Goal: Find contact information: Find contact information

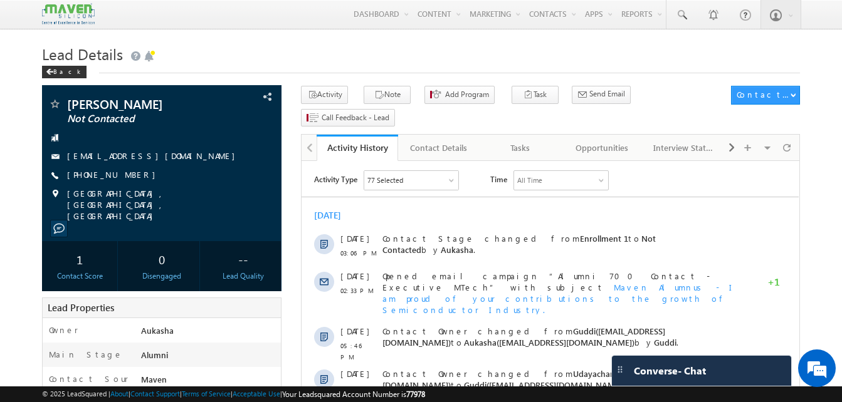
click at [315, 65] on h1 "Lead Details" at bounding box center [421, 53] width 758 height 24
click at [363, 60] on h1 "Lead Details" at bounding box center [421, 53] width 758 height 24
click at [280, 44] on h1 "Lead Details" at bounding box center [421, 53] width 758 height 24
click at [270, 51] on h1 "Lead Details" at bounding box center [421, 53] width 758 height 24
click at [370, 51] on h1 "Lead Details" at bounding box center [421, 53] width 758 height 24
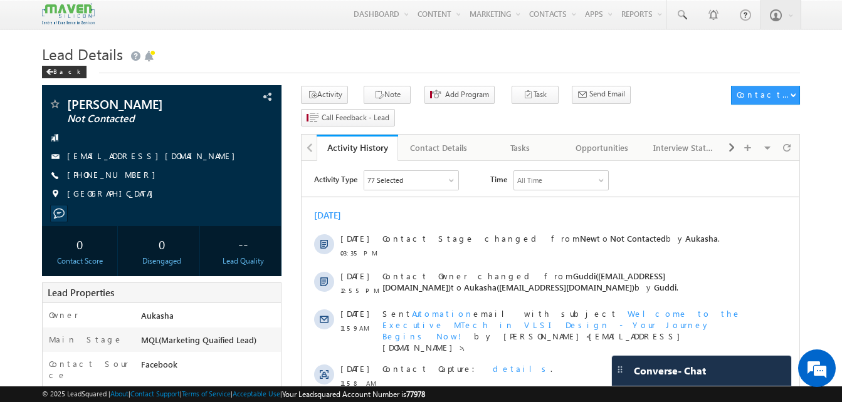
click at [385, 55] on h1 "Lead Details" at bounding box center [421, 53] width 758 height 24
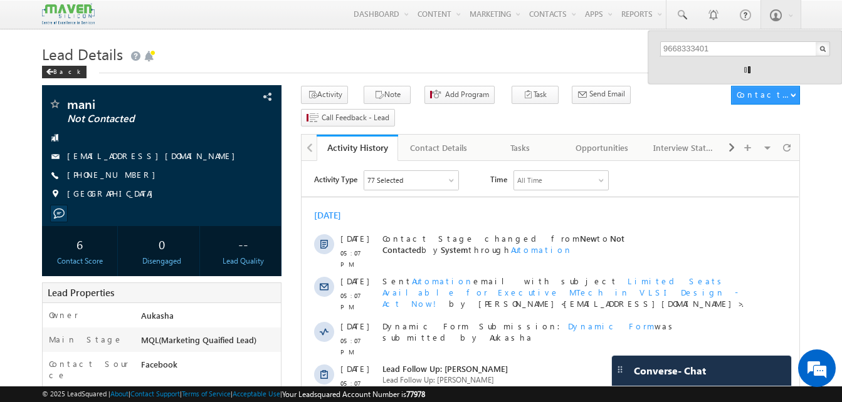
click at [288, 62] on h1 "Lead Details" at bounding box center [421, 53] width 758 height 24
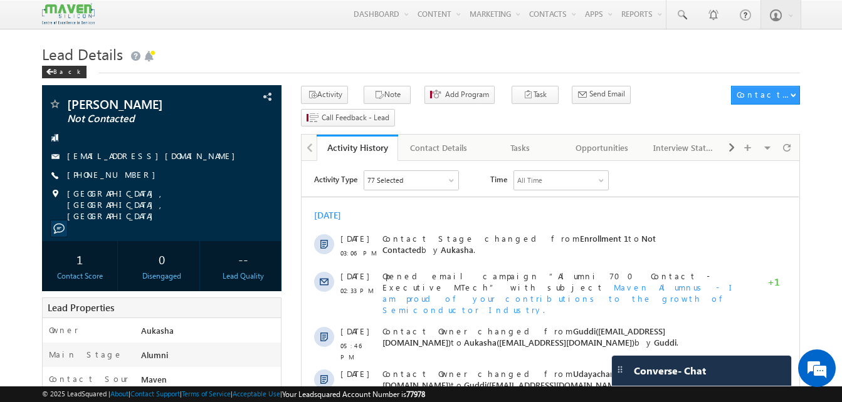
click at [315, 46] on h1 "Lead Details" at bounding box center [421, 53] width 758 height 24
click at [305, 51] on h1 "Lead Details" at bounding box center [421, 53] width 758 height 24
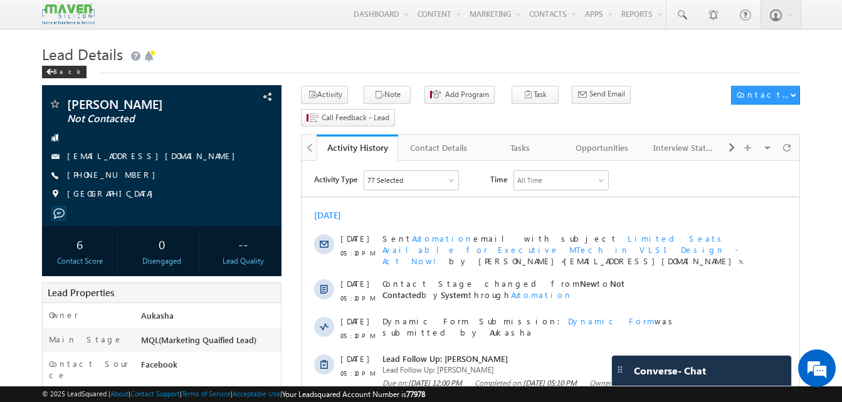
click at [379, 47] on h1 "Lead Details" at bounding box center [421, 53] width 758 height 24
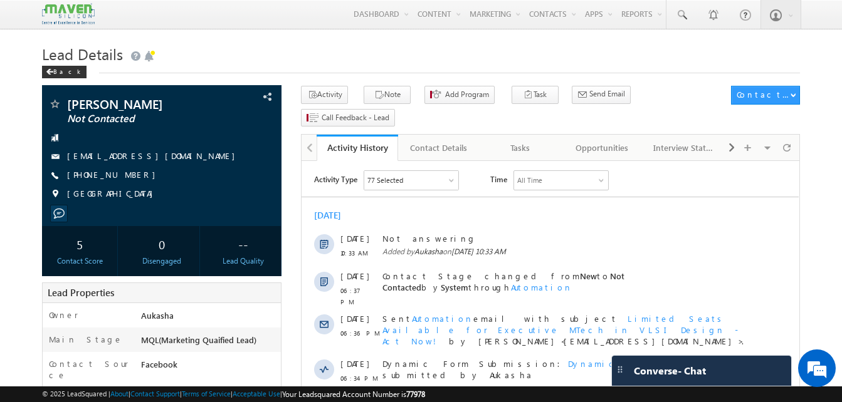
click at [341, 48] on h1 "Lead Details" at bounding box center [421, 53] width 758 height 24
click at [376, 58] on h1 "Lead Details" at bounding box center [421, 53] width 758 height 24
click at [233, 45] on h1 "Lead Details" at bounding box center [421, 53] width 758 height 24
click at [291, 67] on div "Back" at bounding box center [421, 69] width 758 height 8
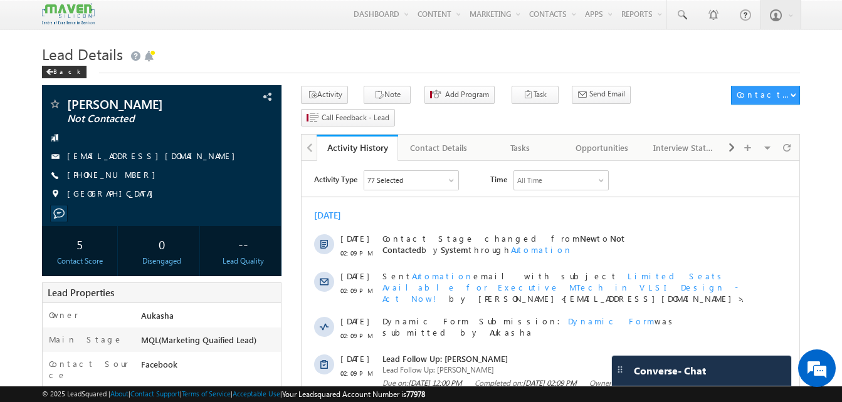
click at [311, 61] on h1 "Lead Details" at bounding box center [421, 53] width 758 height 24
click at [291, 55] on h1 "Lead Details" at bounding box center [421, 53] width 758 height 24
click at [174, 46] on h1 "Lead Details" at bounding box center [421, 53] width 758 height 24
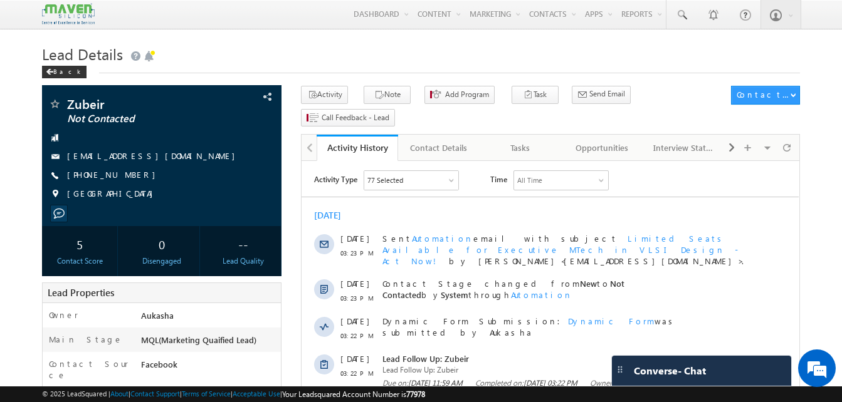
click at [359, 53] on h1 "Lead Details" at bounding box center [421, 53] width 758 height 24
click at [396, 51] on h1 "Lead Details" at bounding box center [421, 53] width 758 height 24
drag, startPoint x: 137, startPoint y: 175, endPoint x: 128, endPoint y: 176, distance: 9.5
click at [128, 176] on div "+91-9030308665" at bounding box center [161, 175] width 227 height 13
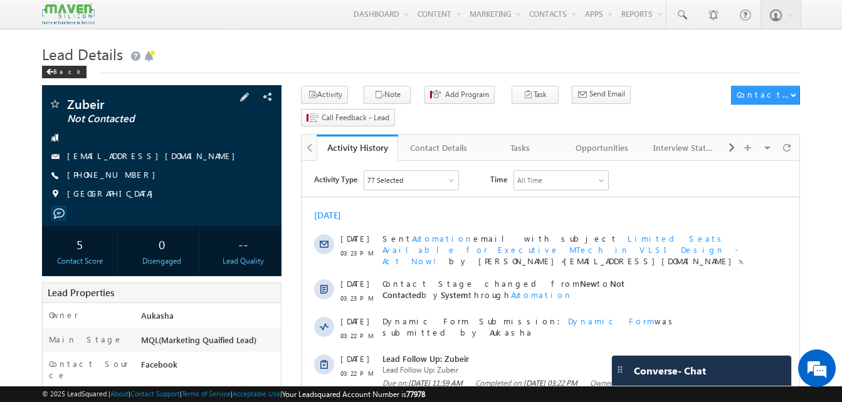
copy div "+91-9030308665"
click at [259, 73] on div "Back" at bounding box center [421, 69] width 758 height 8
click at [304, 28] on div "Menu Aukasha lsq5@ maven -sili con.c om crmma ven" at bounding box center [421, 14] width 758 height 29
click at [305, 46] on h1 "Lead Details" at bounding box center [421, 53] width 758 height 24
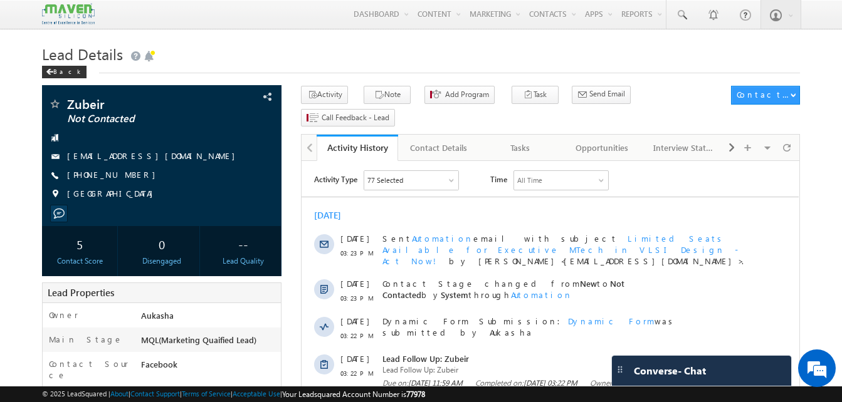
click at [237, 60] on h1 "Lead Details" at bounding box center [421, 53] width 758 height 24
click at [128, 177] on div "+91-9030308665" at bounding box center [161, 175] width 227 height 13
copy div "+91-9030308665"
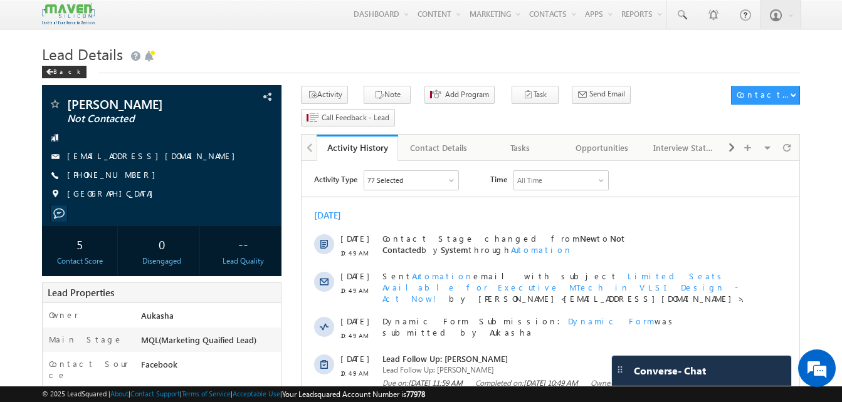
click at [387, 75] on div "Lead Details Back" at bounding box center [421, 63] width 758 height 45
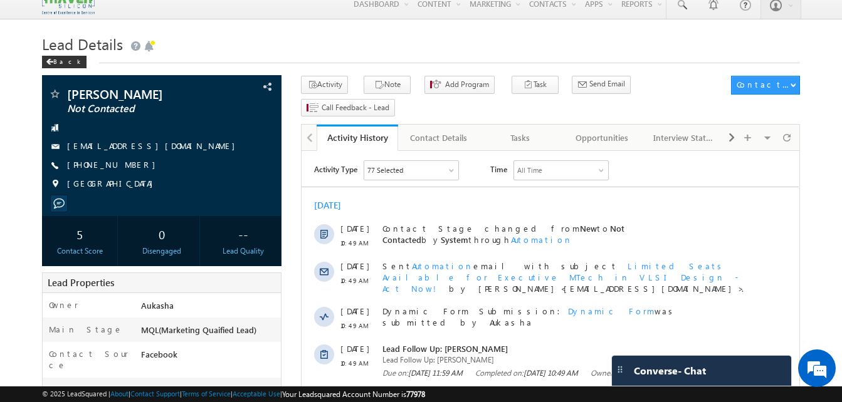
scroll to position [6, 0]
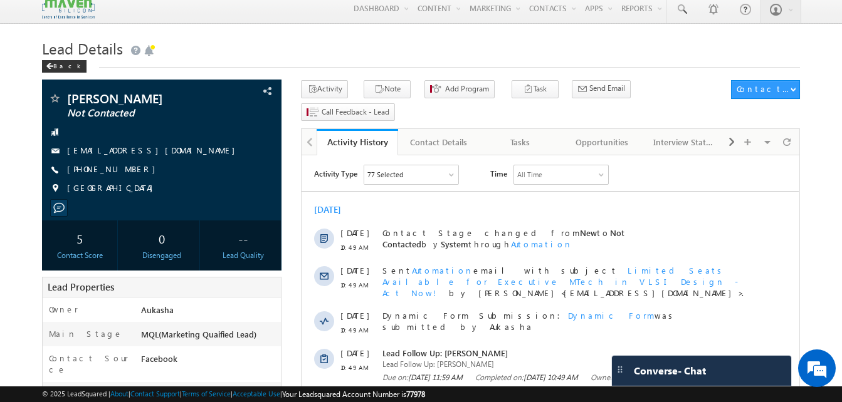
click at [490, 62] on div "Back" at bounding box center [421, 64] width 758 height 8
click at [434, 60] on div "Back" at bounding box center [421, 64] width 758 height 8
click at [419, 53] on h1 "Lead Details" at bounding box center [421, 47] width 758 height 24
click at [398, 52] on h1 "Lead Details" at bounding box center [421, 47] width 758 height 24
click at [127, 173] on div "+91-9963377311" at bounding box center [161, 170] width 227 height 13
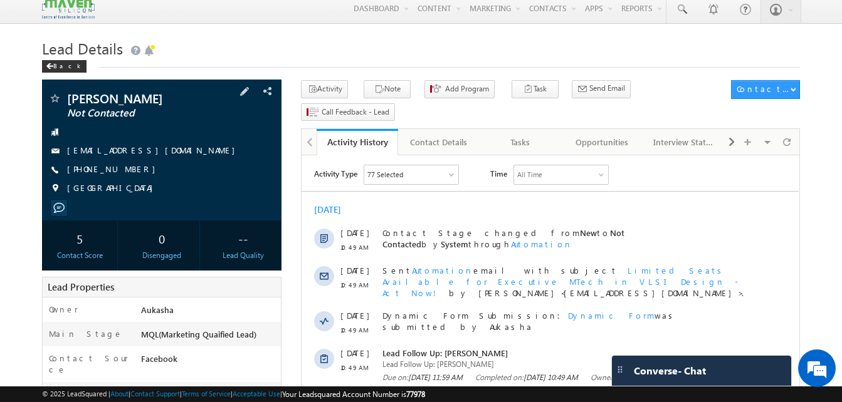
copy div "+91-9963377311"
click at [404, 43] on h1 "Lead Details" at bounding box center [421, 47] width 758 height 24
click at [267, 43] on h1 "Lead Details" at bounding box center [421, 47] width 758 height 24
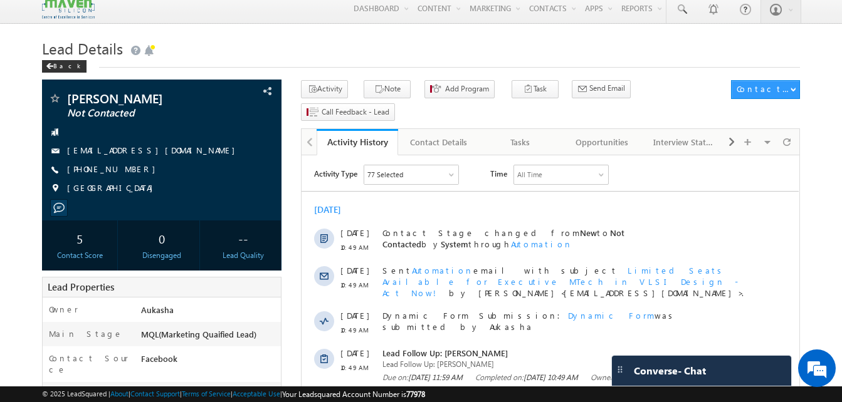
click at [280, 60] on div "Back" at bounding box center [421, 64] width 758 height 8
click at [436, 45] on h1 "Lead Details" at bounding box center [421, 47] width 758 height 24
click at [258, 43] on h1 "Lead Details" at bounding box center [421, 47] width 758 height 24
click at [128, 171] on div "+91-9963377311" at bounding box center [161, 170] width 227 height 13
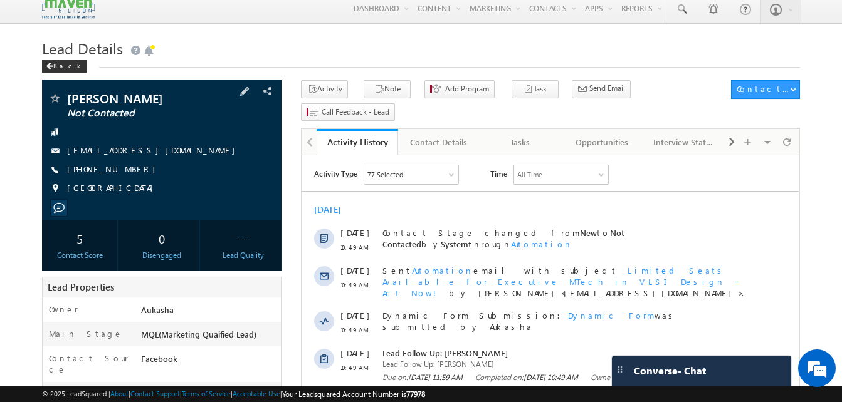
copy div "+91-9963377311"
click at [128, 170] on div "+91-9963377311" at bounding box center [161, 170] width 227 height 13
copy div "+91-9963377311"
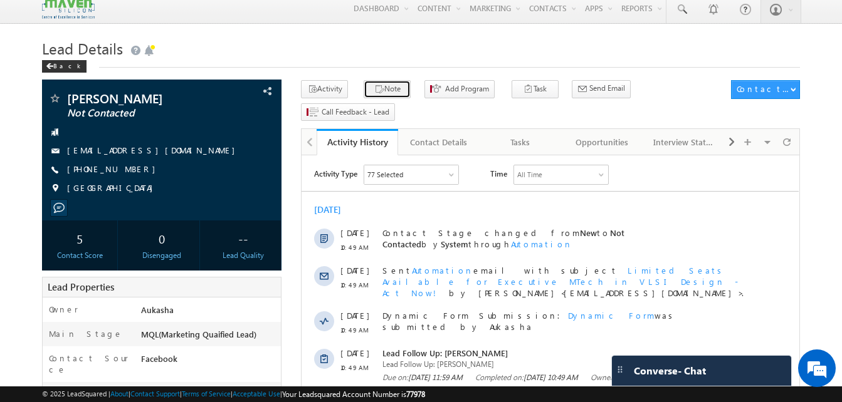
click at [396, 88] on button "Note" at bounding box center [387, 89] width 47 height 18
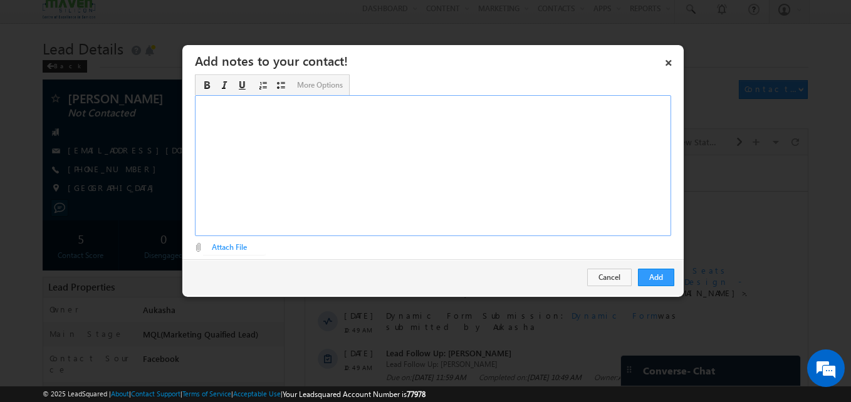
click at [352, 169] on div "Rich Text Editor, Description-inline-editor-div" at bounding box center [433, 165] width 476 height 141
click at [667, 280] on button "Add" at bounding box center [656, 278] width 36 height 18
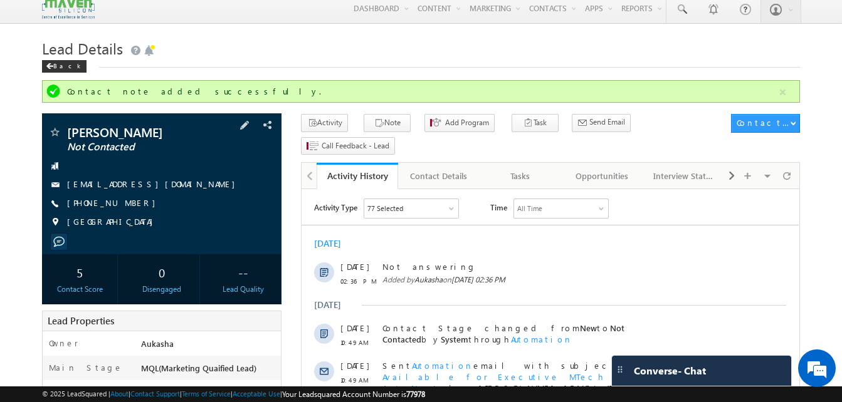
drag, startPoint x: 141, startPoint y: 204, endPoint x: 128, endPoint y: 206, distance: 13.2
click at [128, 206] on div "+91-9963377311" at bounding box center [161, 203] width 227 height 13
copy div "+91-9963377311"
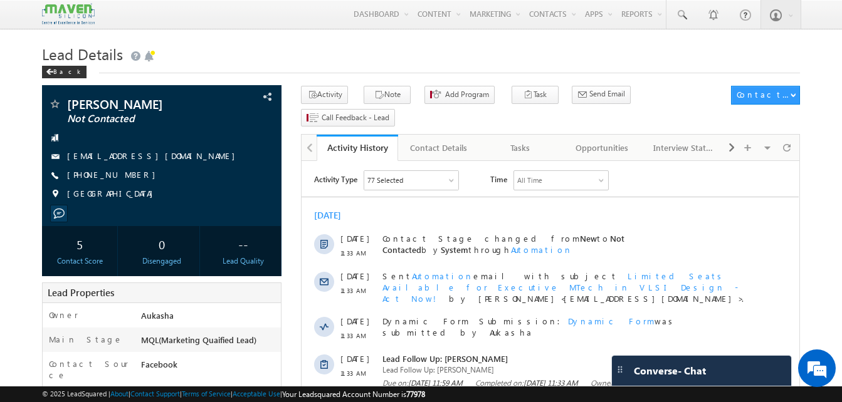
drag, startPoint x: 135, startPoint y: 174, endPoint x: 127, endPoint y: 174, distance: 8.8
click at [127, 174] on div "+91-7981396359" at bounding box center [161, 175] width 227 height 13
copy div "+91-7981396359"
click at [238, 65] on h1 "Lead Details" at bounding box center [421, 53] width 758 height 24
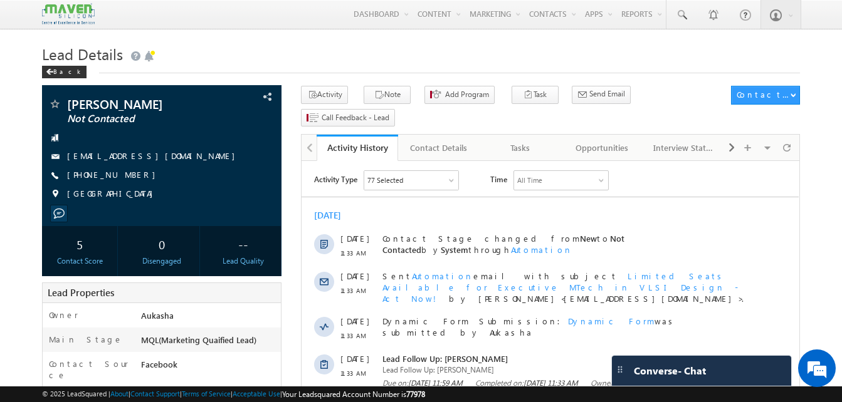
click at [306, 43] on h1 "Lead Details" at bounding box center [421, 53] width 758 height 24
click at [127, 176] on div "+91-7981396359" at bounding box center [161, 175] width 227 height 13
copy div "+91-7981396359"
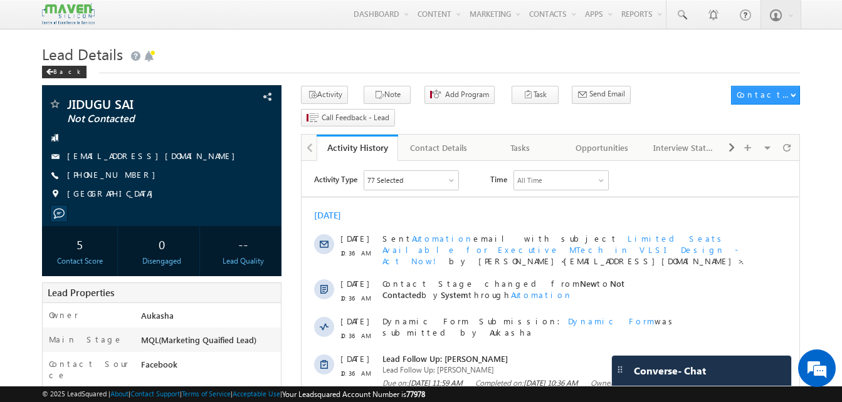
click at [421, 47] on h1 "Lead Details" at bounding box center [421, 53] width 758 height 24
click at [127, 176] on div "[PHONE_NUMBER]" at bounding box center [161, 175] width 227 height 13
copy div "[PHONE_NUMBER]"
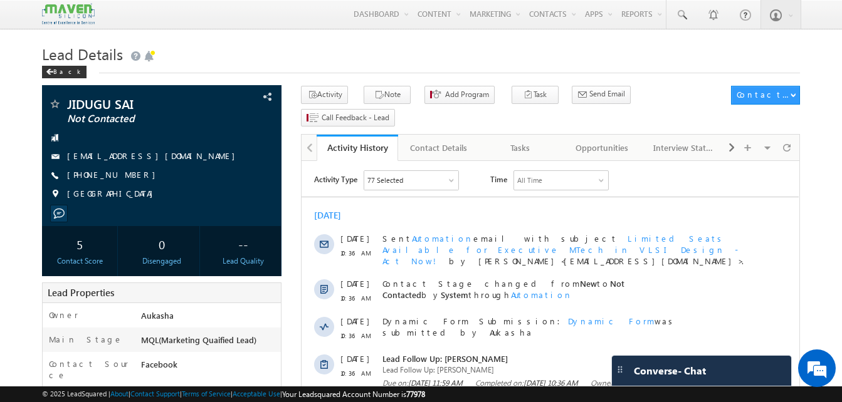
click at [226, 55] on h1 "Lead Details" at bounding box center [421, 53] width 758 height 24
click at [444, 61] on h1 "Lead Details" at bounding box center [421, 53] width 758 height 24
click at [128, 176] on div "+91-7993004788" at bounding box center [161, 175] width 227 height 13
copy div "+91-7993004788"
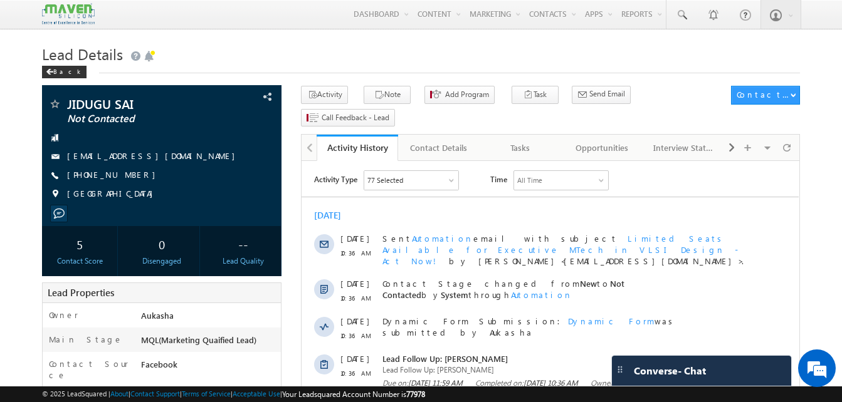
drag, startPoint x: 138, startPoint y: 176, endPoint x: 127, endPoint y: 177, distance: 11.4
click at [127, 177] on div "+91-7993004788" at bounding box center [161, 175] width 227 height 13
copy div "+91-7993004788"
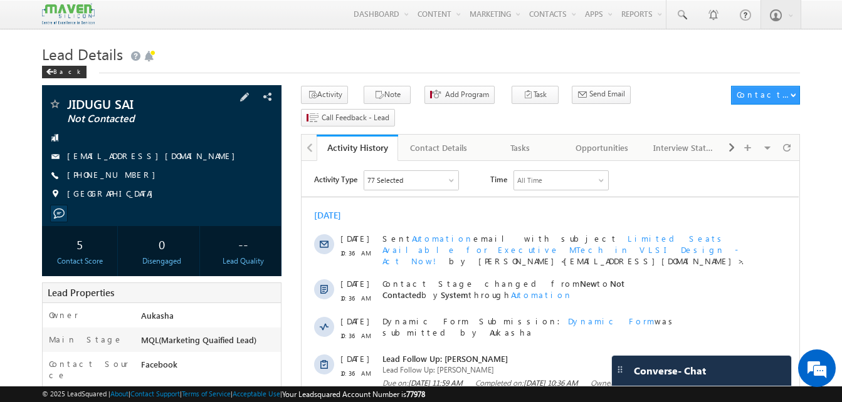
copy div "+91-7993004788"
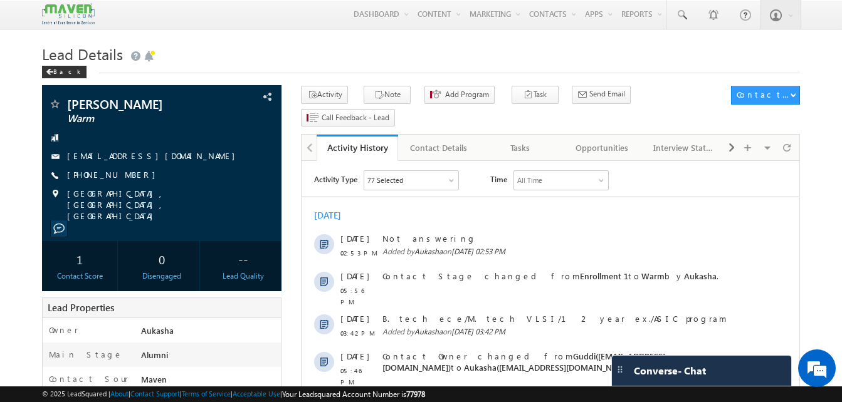
click at [196, 52] on h1 "Lead Details" at bounding box center [421, 53] width 758 height 24
click at [228, 59] on h1 "Lead Details" at bounding box center [421, 53] width 758 height 24
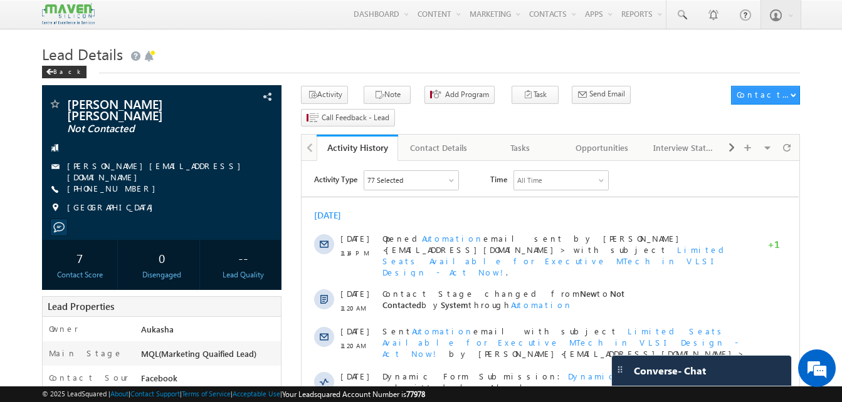
click at [395, 51] on h1 "Lead Details" at bounding box center [421, 53] width 758 height 24
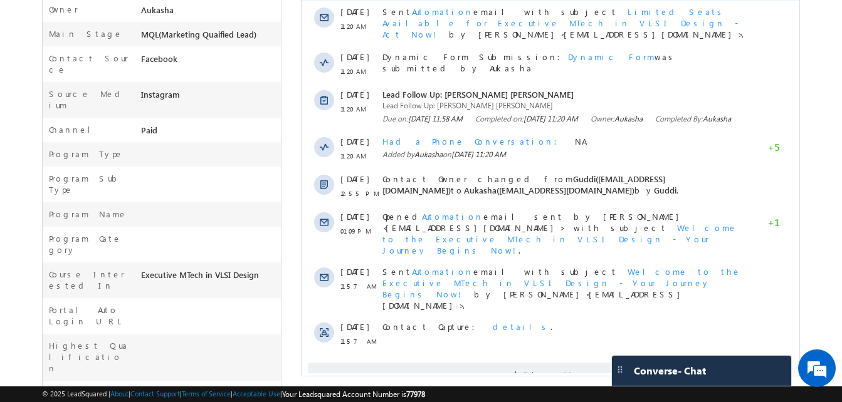
scroll to position [320, 0]
click at [523, 371] on span at bounding box center [516, 377] width 11 height 12
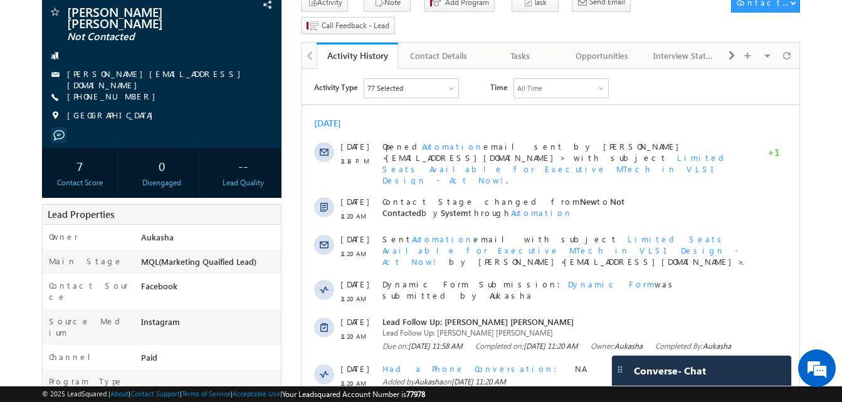
scroll to position [0, 0]
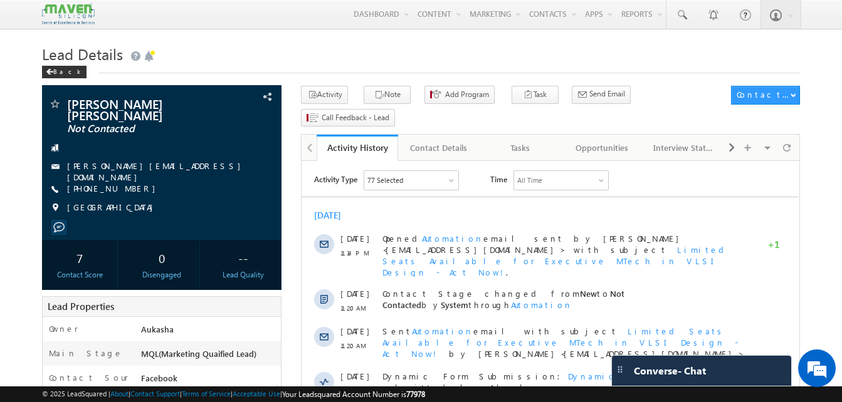
drag, startPoint x: 137, startPoint y: 179, endPoint x: 127, endPoint y: 176, distance: 9.9
click at [127, 183] on div "[PHONE_NUMBER]" at bounding box center [161, 189] width 227 height 13
copy div "[PHONE_NUMBER]"
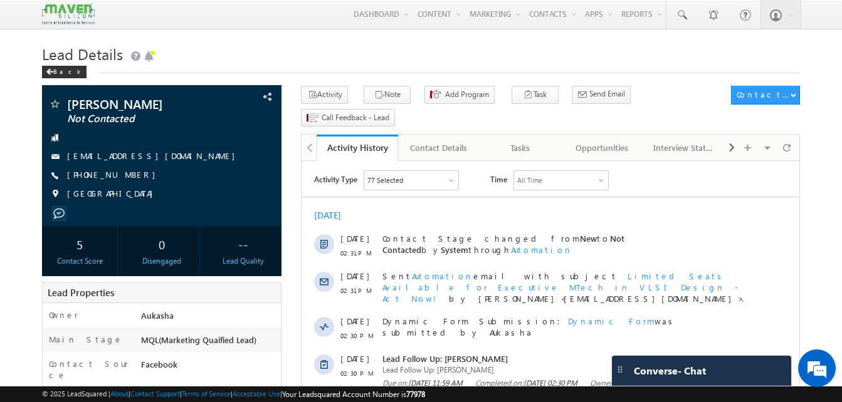
click at [246, 48] on h1 "Lead Details" at bounding box center [421, 53] width 758 height 24
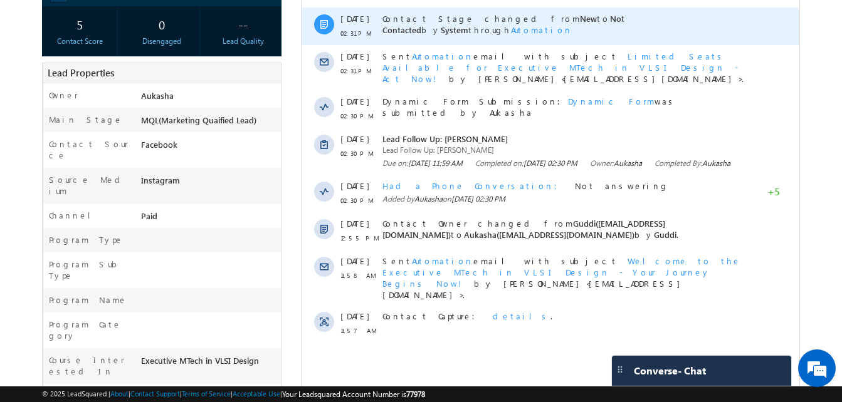
scroll to position [228, 0]
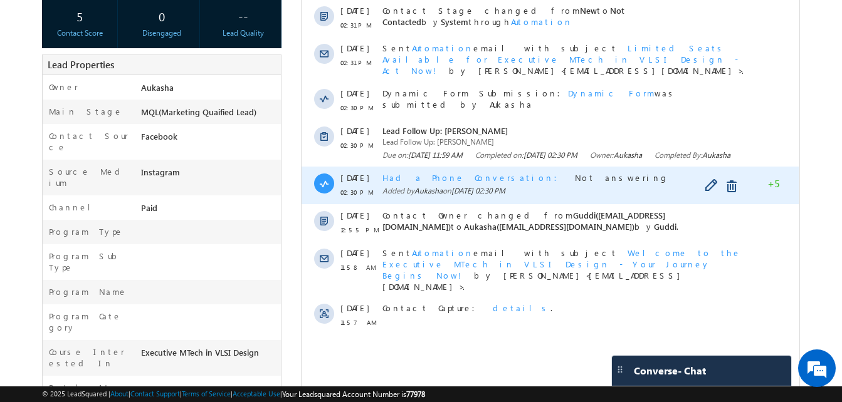
click at [454, 182] on span "Had a Phone Conversation" at bounding box center [473, 177] width 182 height 11
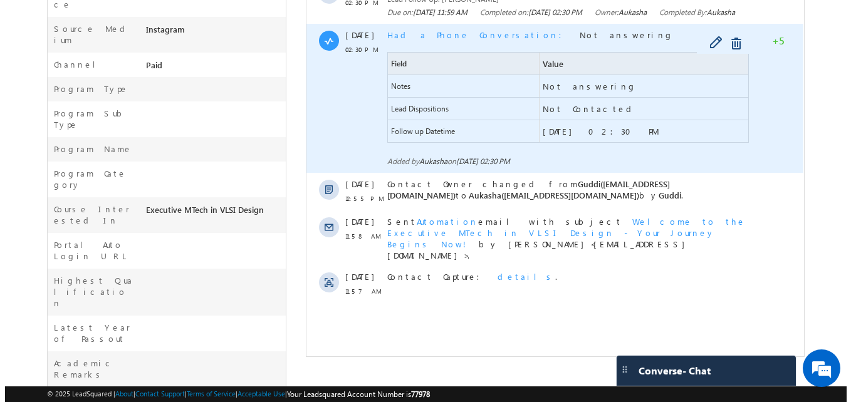
scroll to position [373, 0]
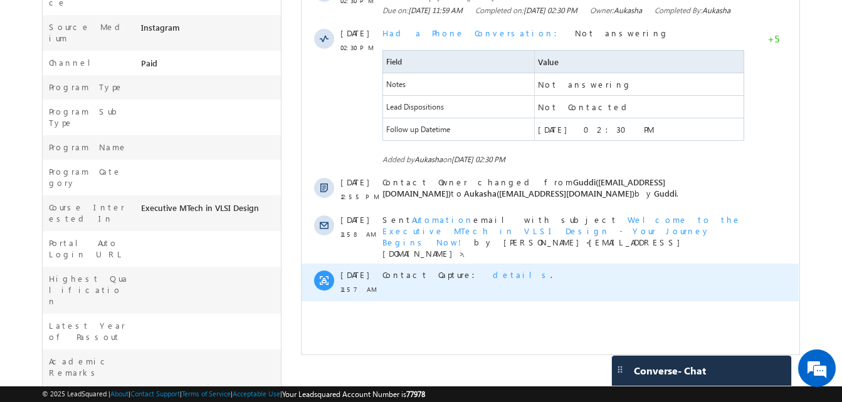
click at [493, 270] on span "details" at bounding box center [522, 275] width 58 height 11
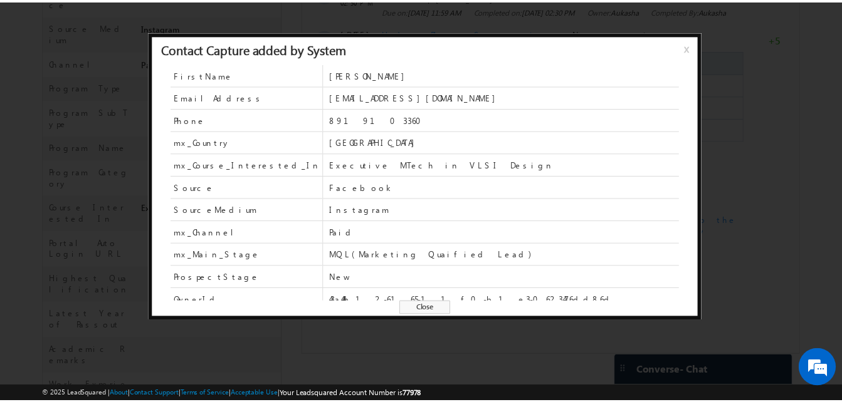
scroll to position [55, 0]
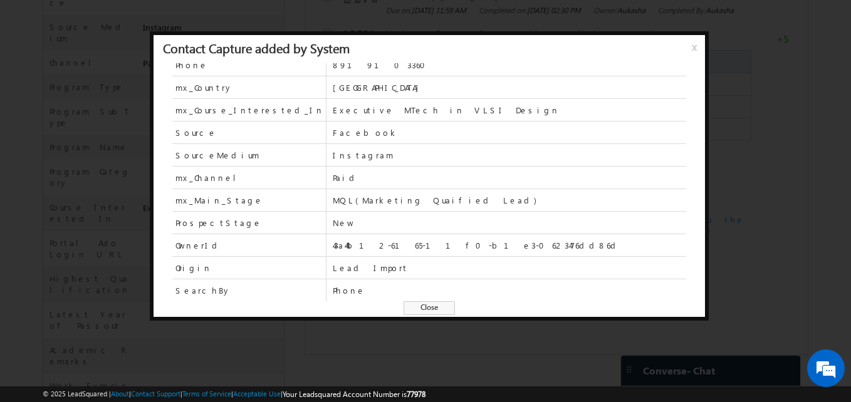
click at [424, 307] on span "Close" at bounding box center [429, 308] width 51 height 14
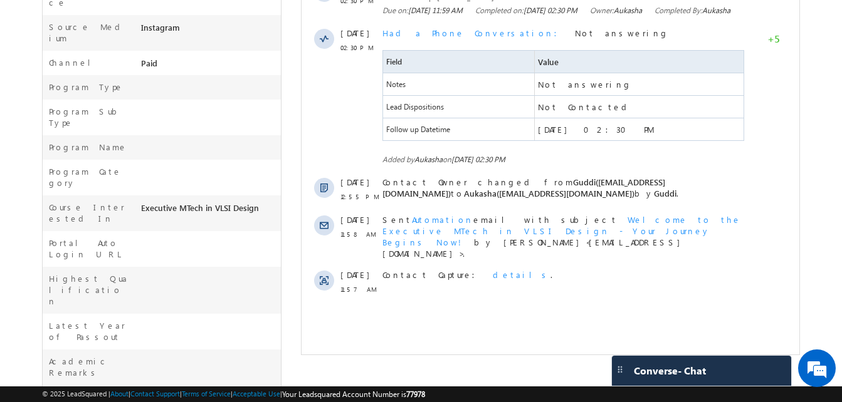
scroll to position [0, 0]
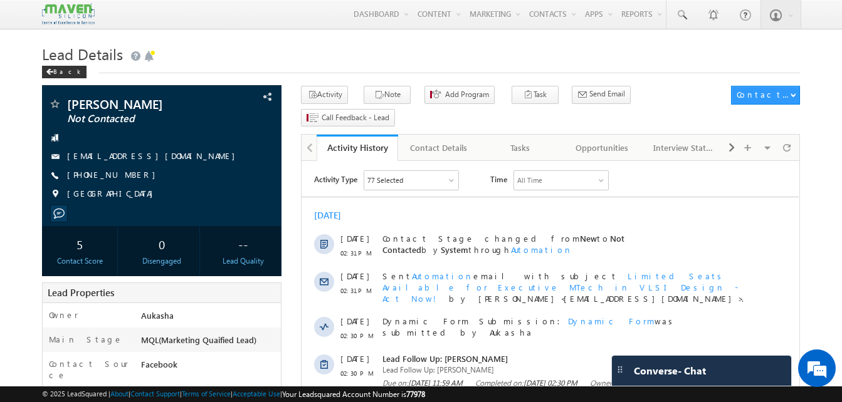
click at [246, 58] on h1 "Lead Details" at bounding box center [421, 53] width 758 height 24
click at [201, 55] on h1 "Lead Details" at bounding box center [421, 53] width 758 height 24
drag, startPoint x: 138, startPoint y: 176, endPoint x: 128, endPoint y: 177, distance: 9.4
click at [128, 177] on div "+91-8919103360" at bounding box center [161, 175] width 227 height 13
copy div "+91-8919103360"
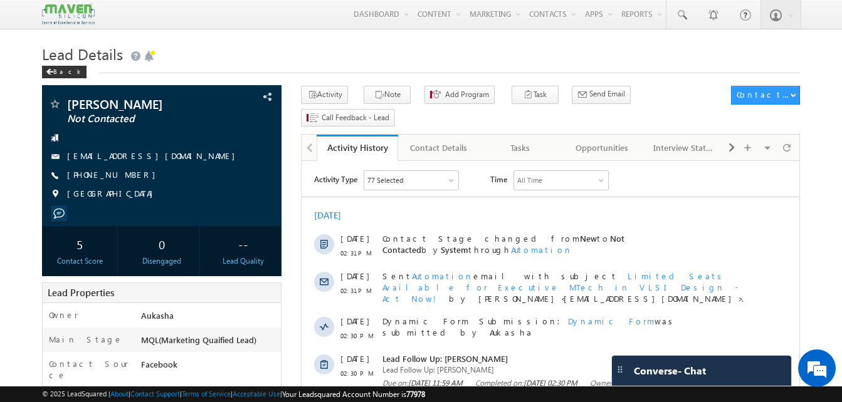
copy div "+91-8919103360"
click at [233, 55] on h1 "Lead Details" at bounding box center [421, 53] width 758 height 24
drag, startPoint x: 136, startPoint y: 172, endPoint x: 127, endPoint y: 176, distance: 10.1
click at [127, 176] on div "+91-8919103360" at bounding box center [161, 175] width 227 height 13
copy div "+91-8919103360"
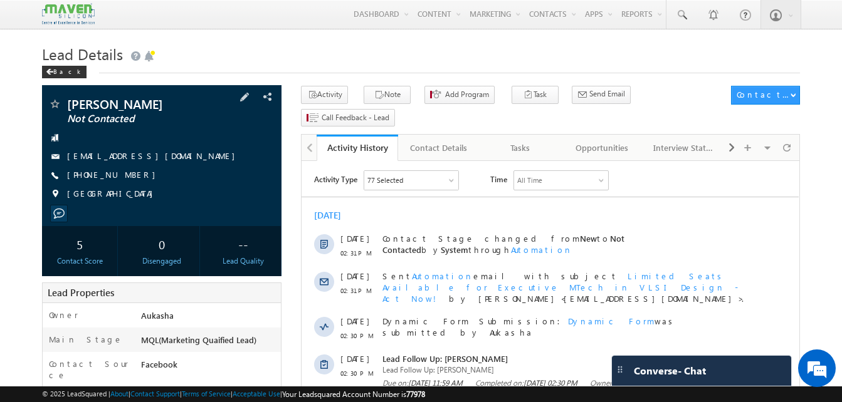
copy div "+91-8919103360"
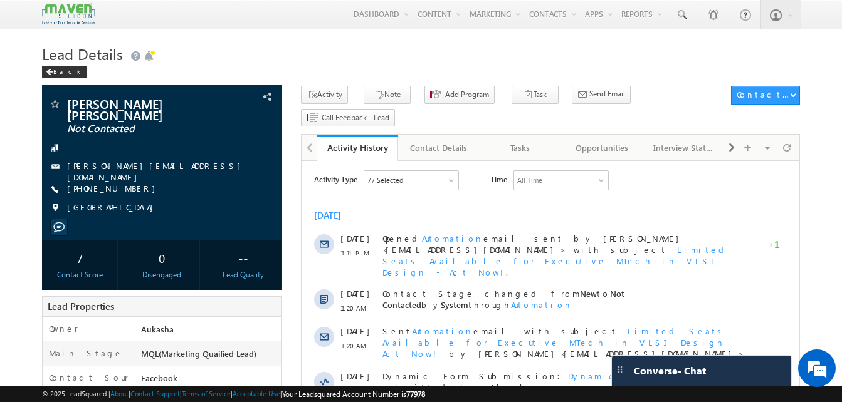
click at [516, 74] on div "Lead Details Back" at bounding box center [421, 63] width 758 height 45
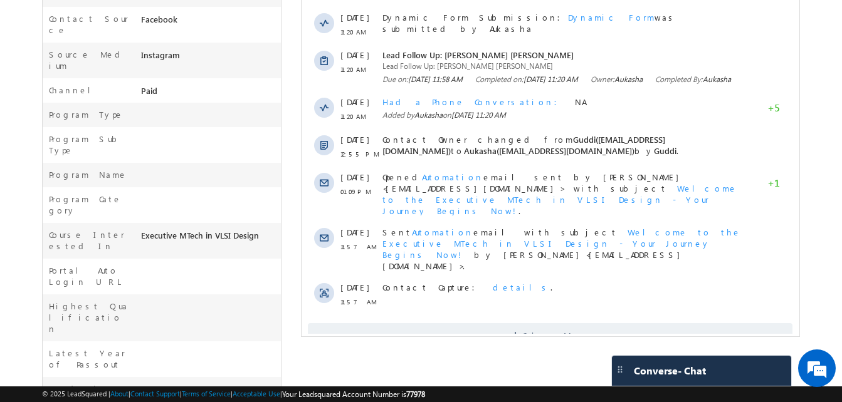
scroll to position [385, 0]
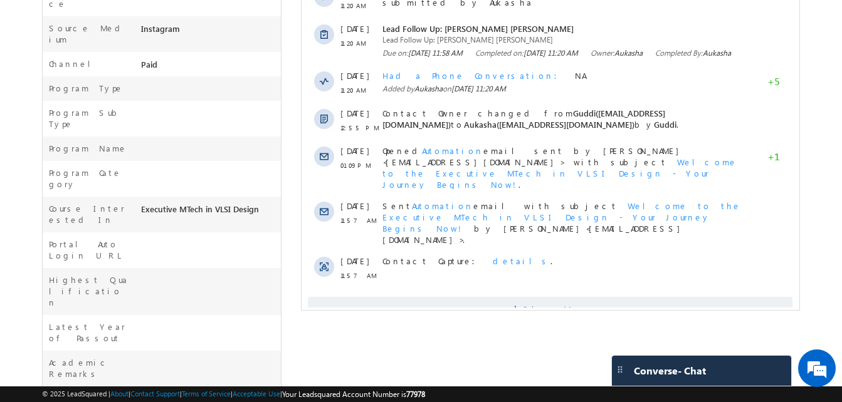
click at [567, 297] on span "Show More" at bounding box center [556, 309] width 66 height 25
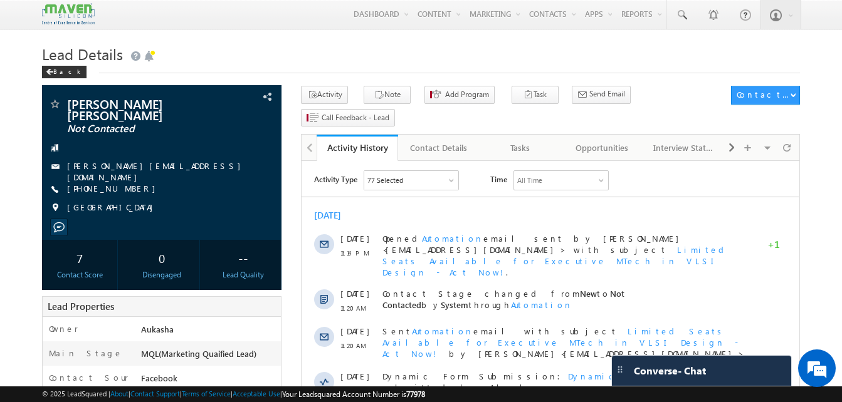
click at [305, 56] on h1 "Lead Details" at bounding box center [421, 53] width 758 height 24
click at [324, 53] on h1 "Lead Details" at bounding box center [421, 53] width 758 height 24
click at [399, 46] on h1 "Lead Details" at bounding box center [421, 53] width 758 height 24
click at [398, 58] on h1 "Lead Details" at bounding box center [421, 53] width 758 height 24
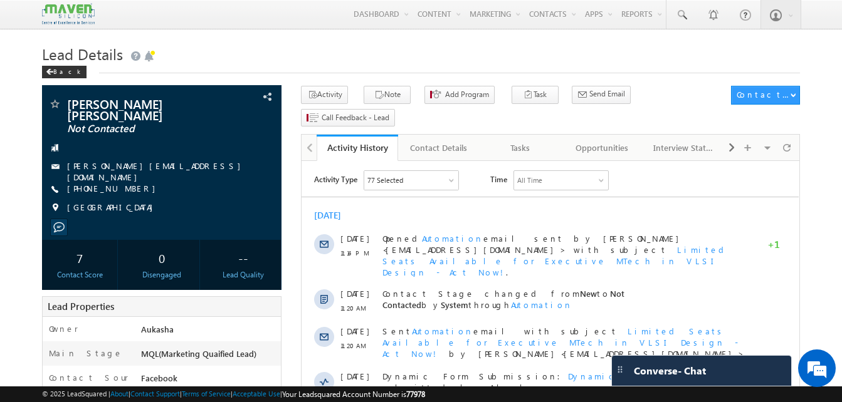
click at [419, 75] on div "Lead Details Back" at bounding box center [421, 63] width 758 height 45
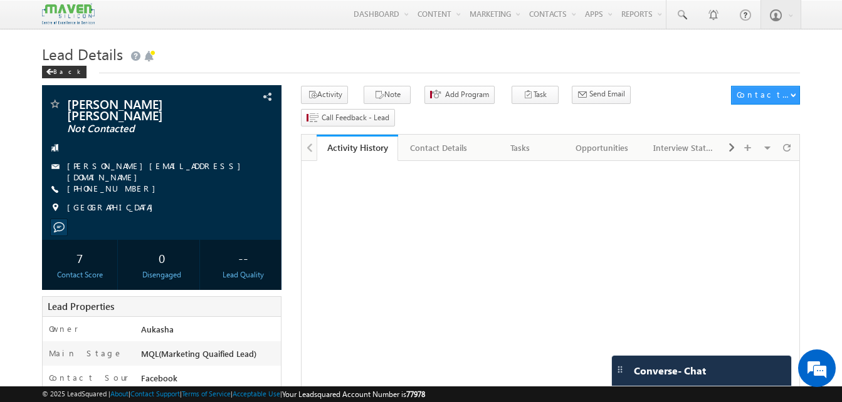
click at [276, 69] on div "Back" at bounding box center [421, 69] width 758 height 8
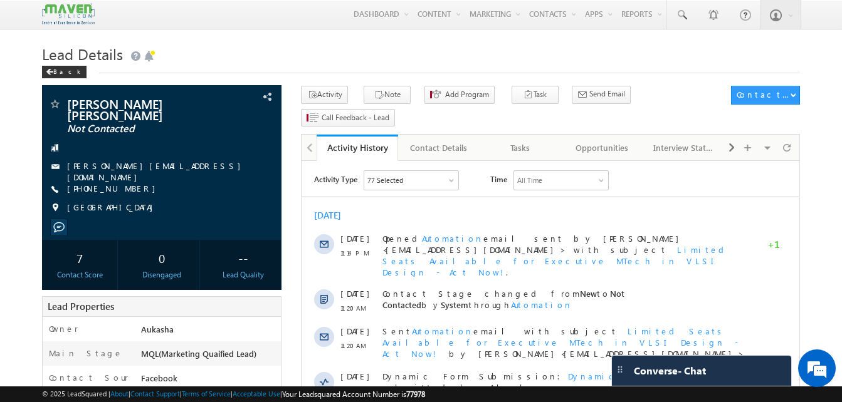
click at [451, 42] on h1 "Lead Details" at bounding box center [421, 53] width 758 height 24
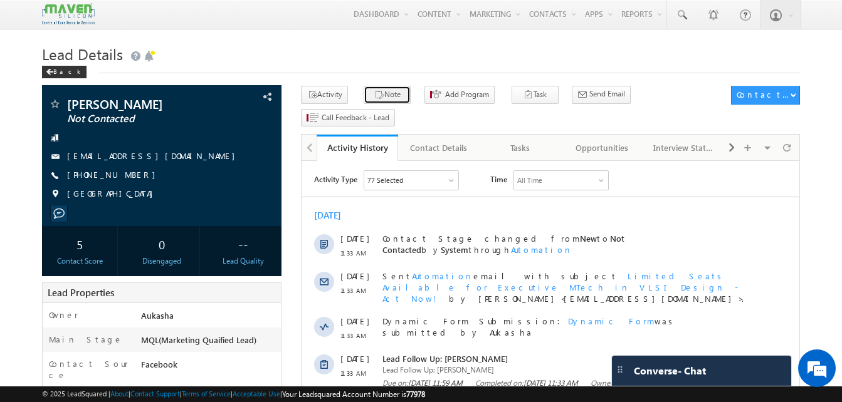
click at [382, 99] on button "Note" at bounding box center [387, 95] width 47 height 18
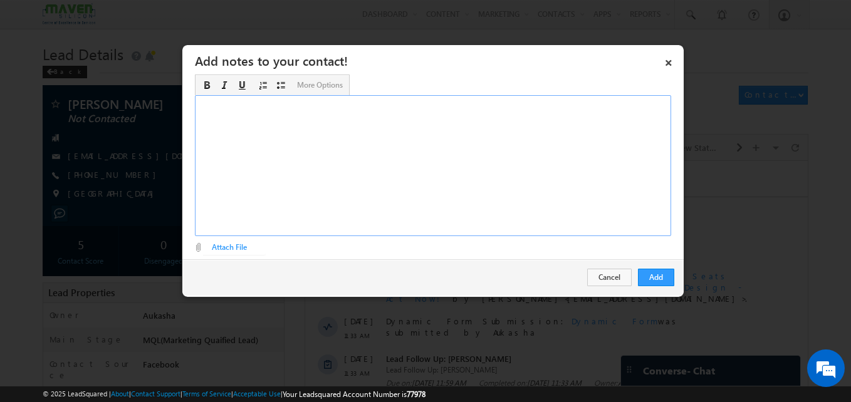
click at [354, 165] on div "Rich Text Editor, Description-inline-editor-div" at bounding box center [433, 165] width 476 height 141
click at [658, 276] on button "Add" at bounding box center [656, 278] width 36 height 18
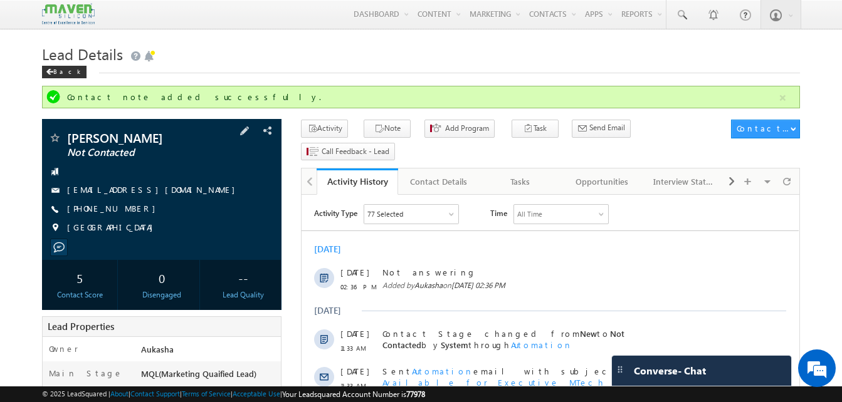
drag, startPoint x: 137, startPoint y: 209, endPoint x: 128, endPoint y: 209, distance: 9.4
click at [128, 209] on div "+91-7981396359" at bounding box center [161, 209] width 227 height 13
copy div "+91-7981396359"
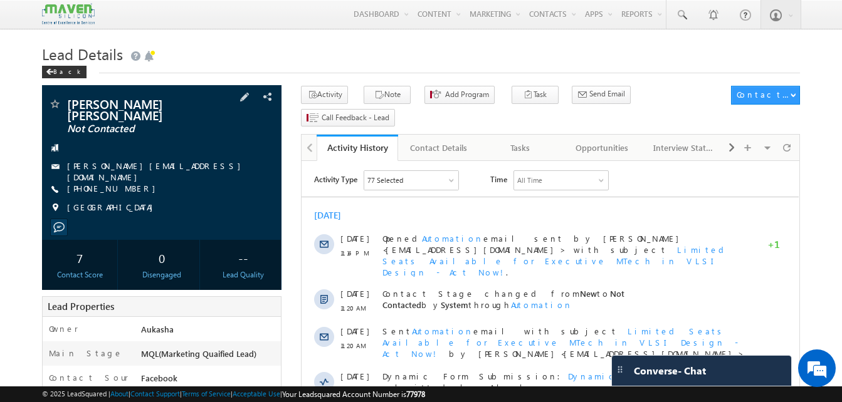
drag, startPoint x: 135, startPoint y: 176, endPoint x: 128, endPoint y: 176, distance: 6.3
click at [128, 183] on div "+91-9353605160" at bounding box center [161, 189] width 227 height 13
copy div "+91-9353605160"
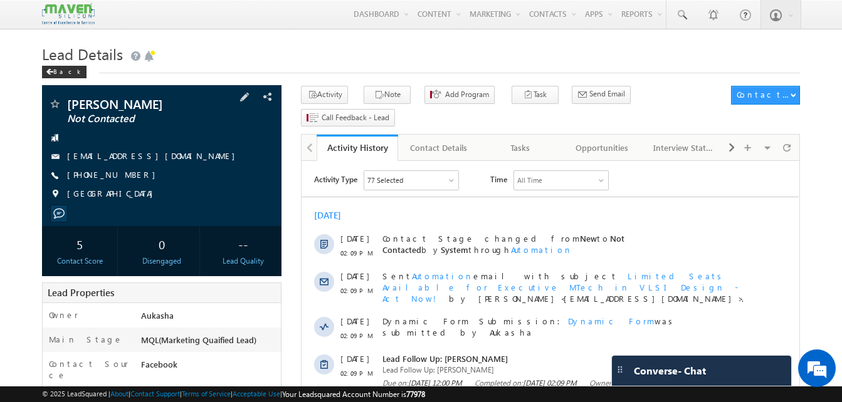
click at [128, 176] on div "[PHONE_NUMBER]" at bounding box center [161, 175] width 227 height 13
copy div "[PHONE_NUMBER]"
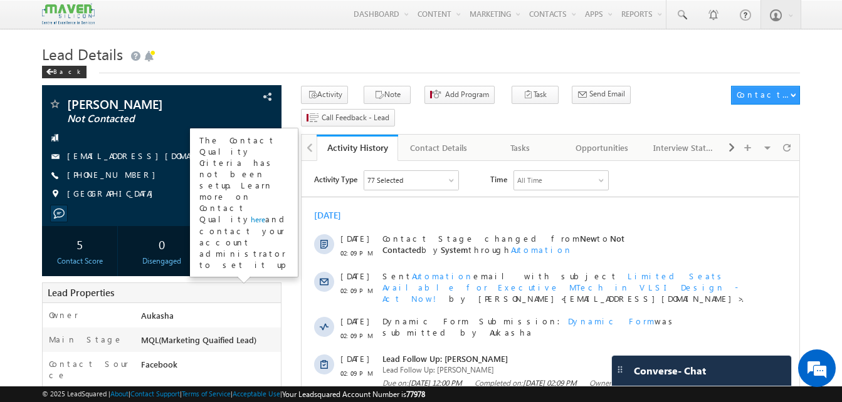
copy div "[PHONE_NUMBER]"
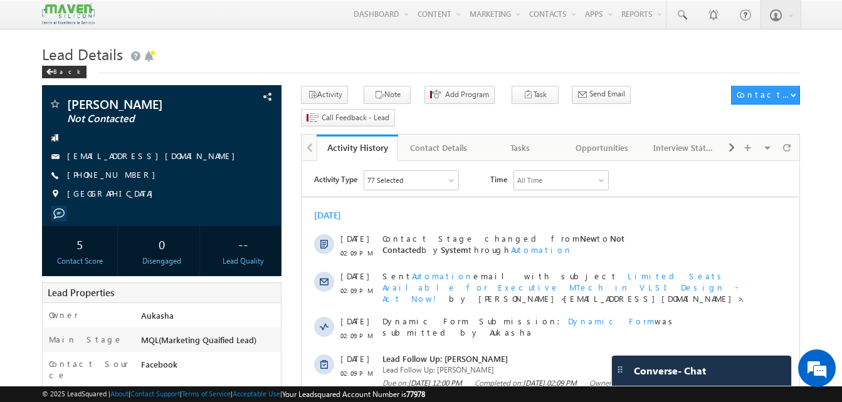
click at [266, 45] on h1 "Lead Details" at bounding box center [421, 53] width 758 height 24
click at [128, 177] on div "[PHONE_NUMBER]" at bounding box center [161, 175] width 227 height 13
copy div "+91-8438339471"
click at [444, 53] on h1 "Lead Details" at bounding box center [421, 53] width 758 height 24
click at [127, 177] on div "+91-8438339471" at bounding box center [161, 175] width 227 height 13
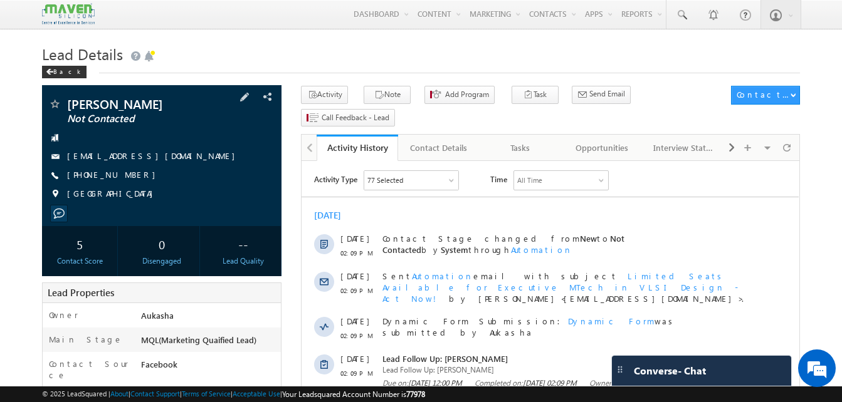
copy div "+91-8438339471"
click at [310, 46] on h1 "Lead Details" at bounding box center [421, 53] width 758 height 24
drag, startPoint x: 137, startPoint y: 180, endPoint x: 128, endPoint y: 178, distance: 9.6
click at [128, 178] on div "[PHONE_NUMBER]" at bounding box center [161, 175] width 227 height 13
copy div "[PHONE_NUMBER]"
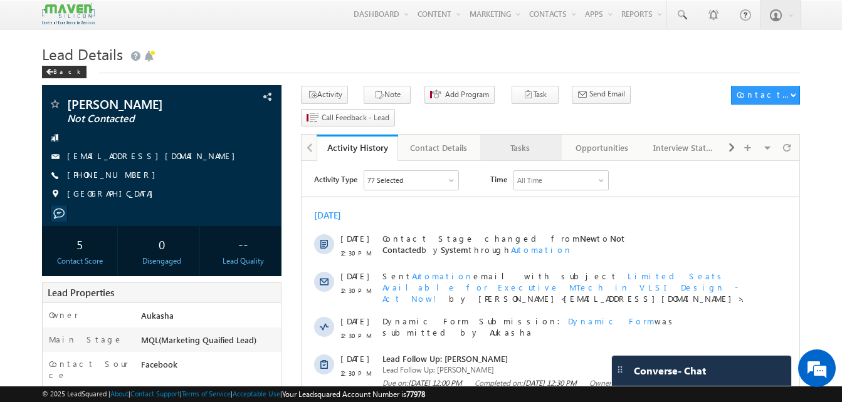
click at [510, 140] on div "Tasks" at bounding box center [520, 147] width 60 height 15
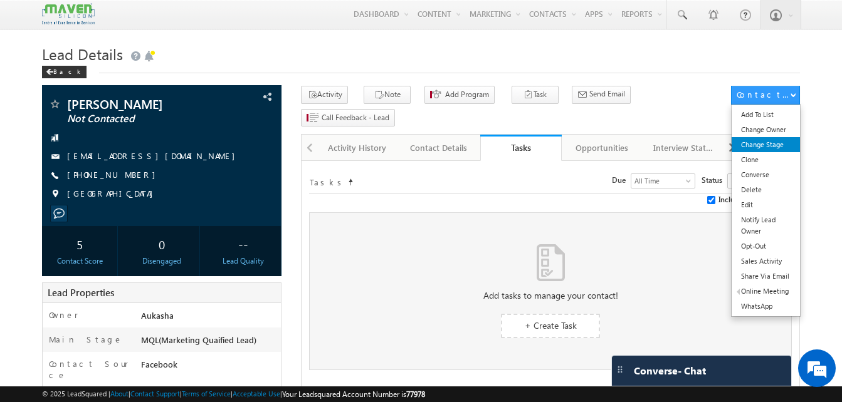
click at [756, 147] on link "Change Stage" at bounding box center [765, 144] width 68 height 15
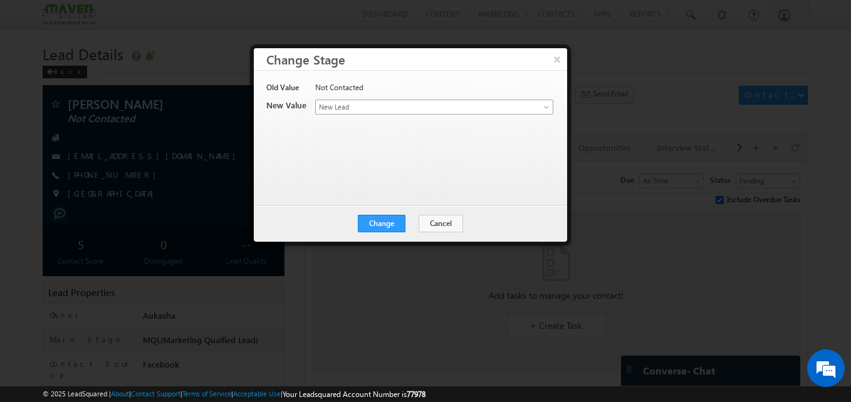
click at [371, 108] on span "New Lead" at bounding box center [414, 107] width 196 height 11
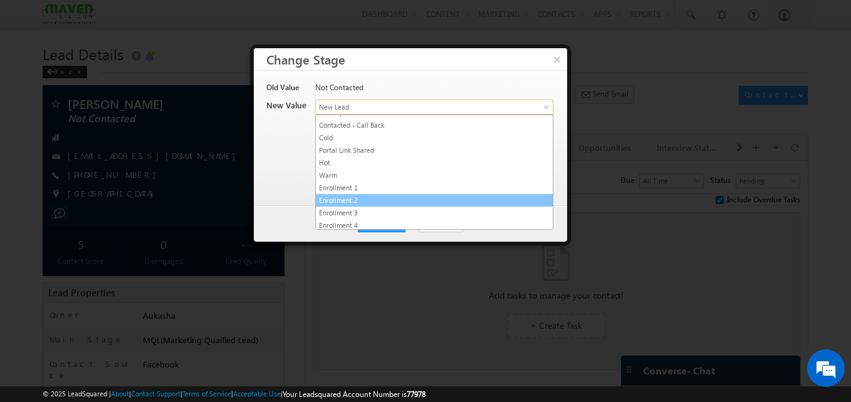
scroll to position [237, 0]
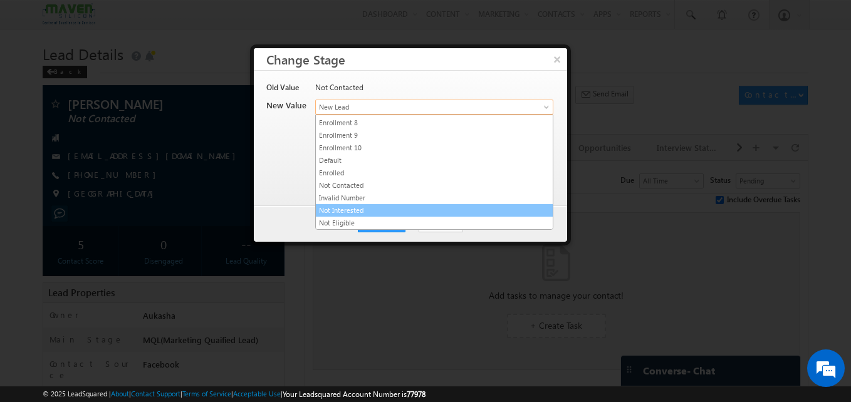
click at [386, 216] on link "Not Interested" at bounding box center [434, 210] width 237 height 11
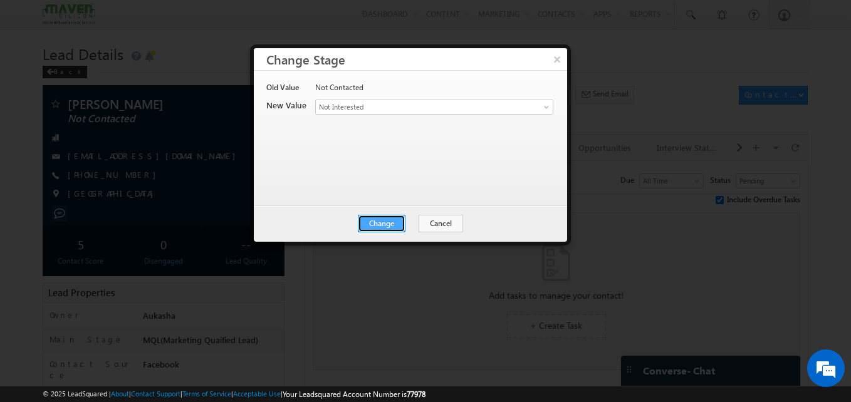
click at [377, 221] on button "Change" at bounding box center [382, 224] width 48 height 18
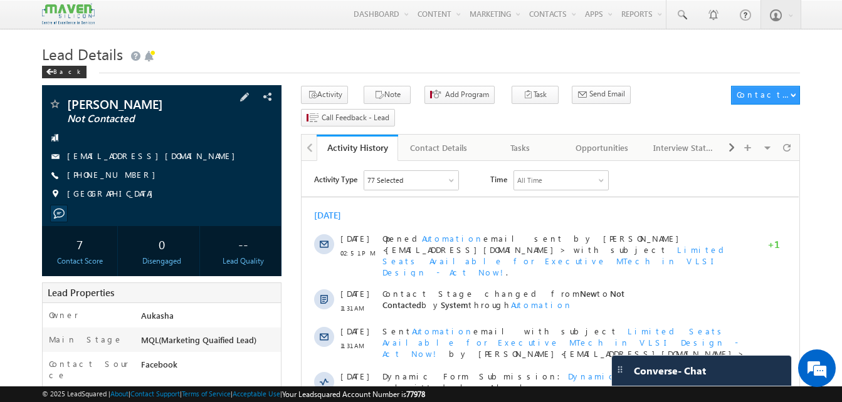
drag, startPoint x: 138, startPoint y: 177, endPoint x: 128, endPoint y: 177, distance: 10.0
click at [128, 177] on div "[PHONE_NUMBER]" at bounding box center [161, 175] width 227 height 13
copy div "[PHONE_NUMBER]"
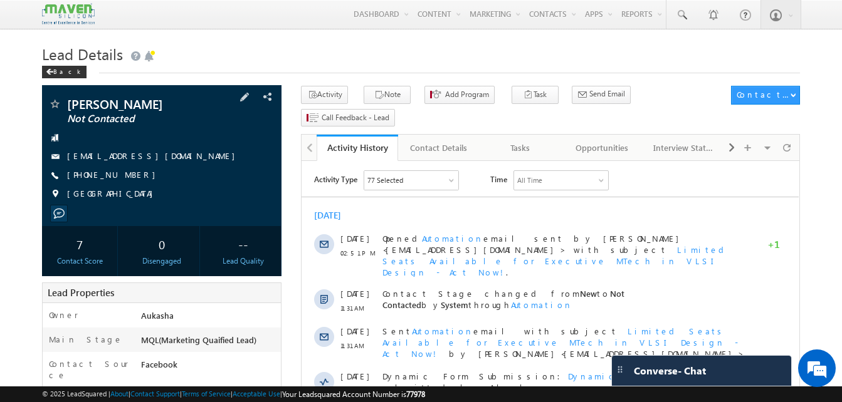
drag, startPoint x: 172, startPoint y: 104, endPoint x: 68, endPoint y: 107, distance: 104.1
click at [68, 107] on span "Kusuma Chandana" at bounding box center [140, 104] width 147 height 13
copy span "Kusuma Chandana"
click at [376, 97] on button "Note" at bounding box center [387, 95] width 47 height 18
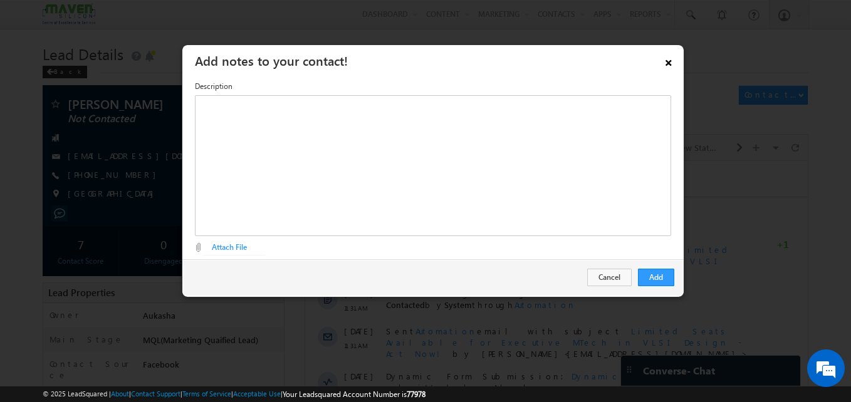
click at [674, 65] on link "×" at bounding box center [668, 61] width 21 height 22
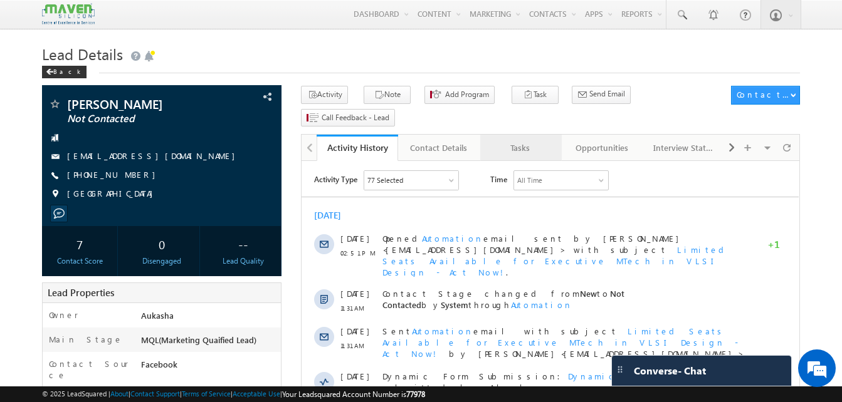
click at [528, 140] on div "Tasks" at bounding box center [520, 147] width 60 height 15
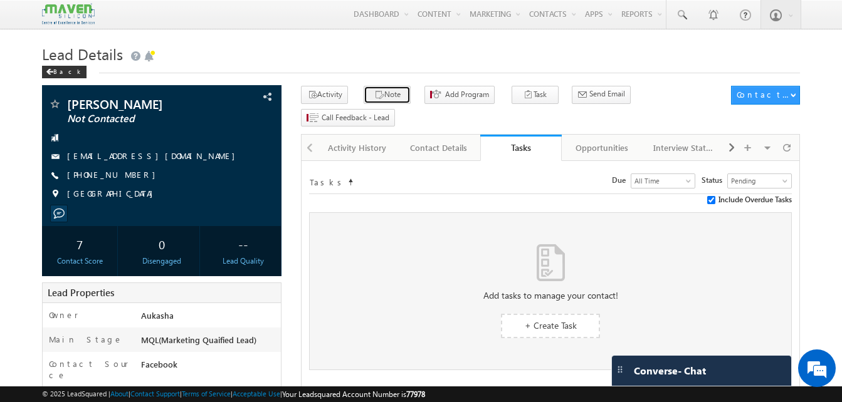
click at [385, 90] on button "Note" at bounding box center [387, 95] width 47 height 18
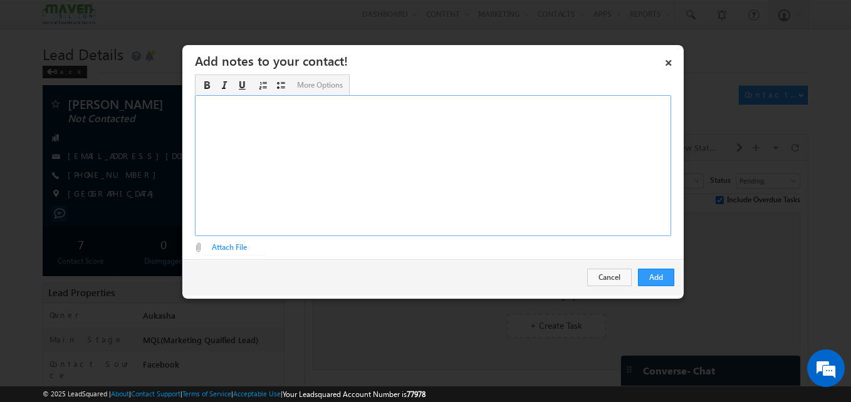
click at [408, 157] on div "Rich Text Editor, Description-inline-editor-div" at bounding box center [433, 165] width 476 height 141
paste div "Rich Text Editor, Description-inline-editor-div"
click at [669, 276] on button "Add" at bounding box center [656, 278] width 36 height 18
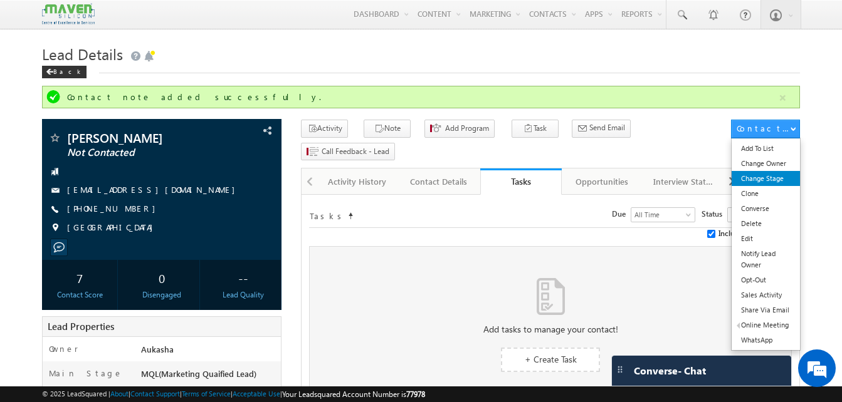
click at [765, 179] on link "Change Stage" at bounding box center [765, 178] width 68 height 15
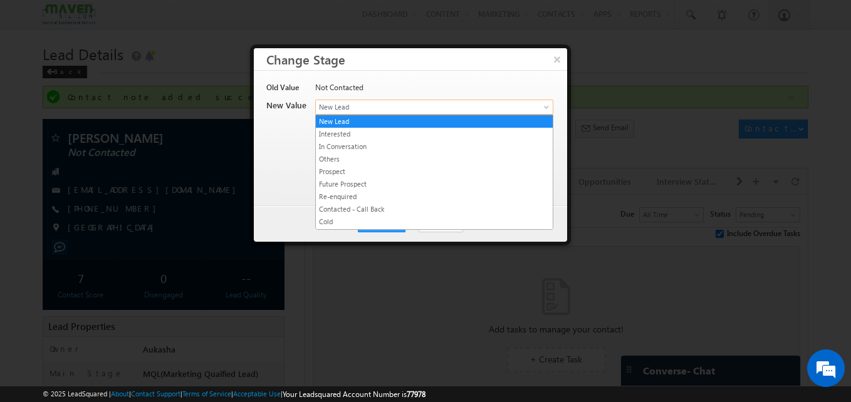
click at [422, 102] on span "New Lead" at bounding box center [414, 107] width 196 height 11
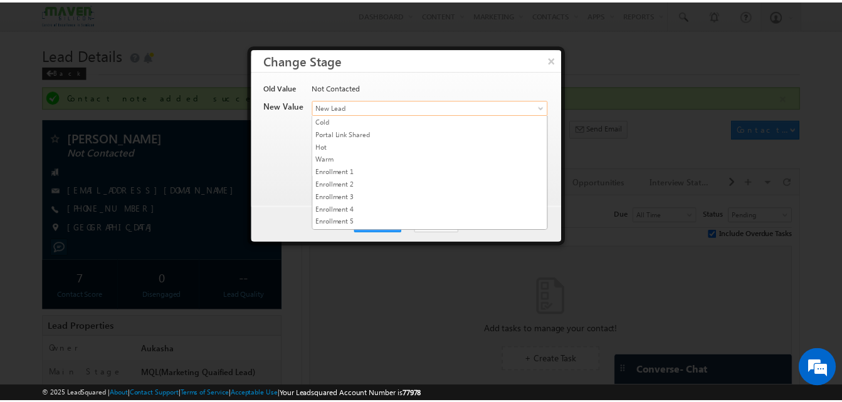
scroll to position [100, 0]
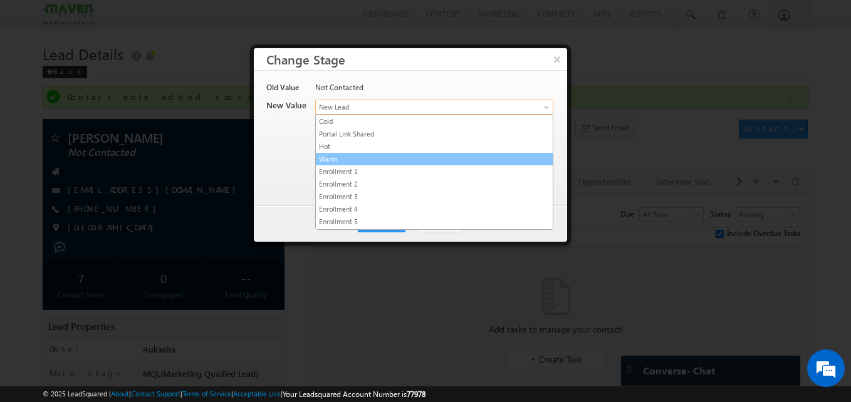
click at [337, 160] on link "Warm" at bounding box center [434, 159] width 237 height 11
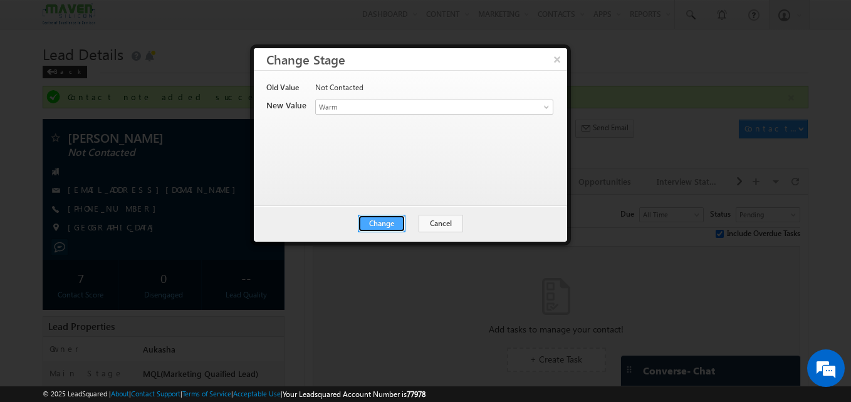
click at [399, 223] on button "Change" at bounding box center [382, 224] width 48 height 18
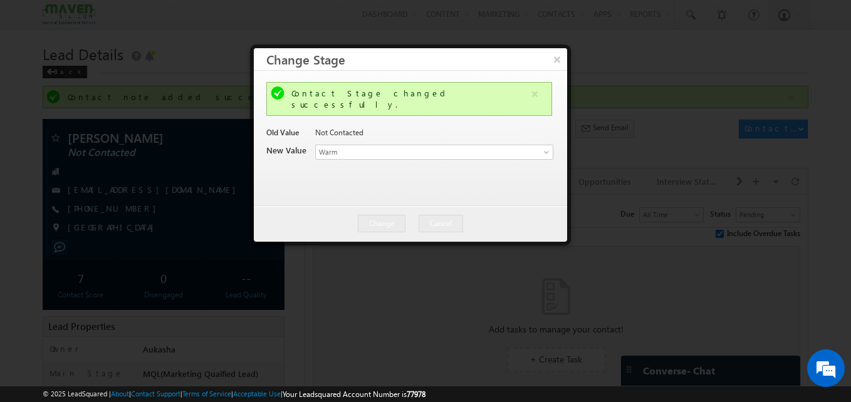
click at [104, 191] on div at bounding box center [425, 201] width 851 height 402
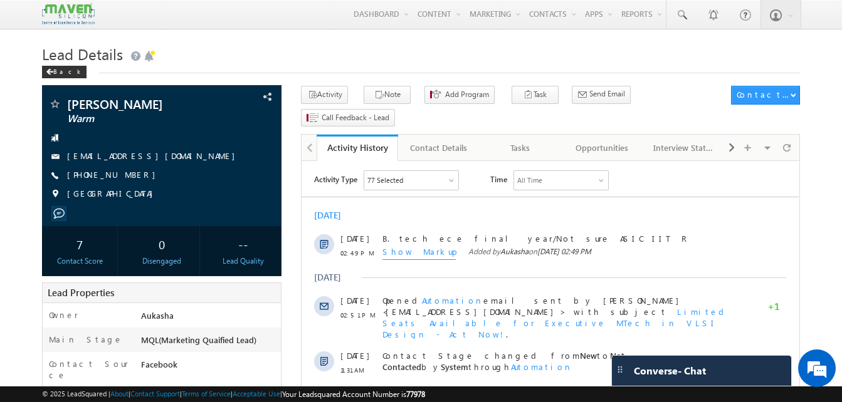
click at [162, 55] on h1 "Lead Details" at bounding box center [421, 53] width 758 height 24
click at [218, 41] on h1 "Lead Details" at bounding box center [421, 53] width 758 height 24
click at [279, 44] on h1 "Lead Details" at bounding box center [421, 53] width 758 height 24
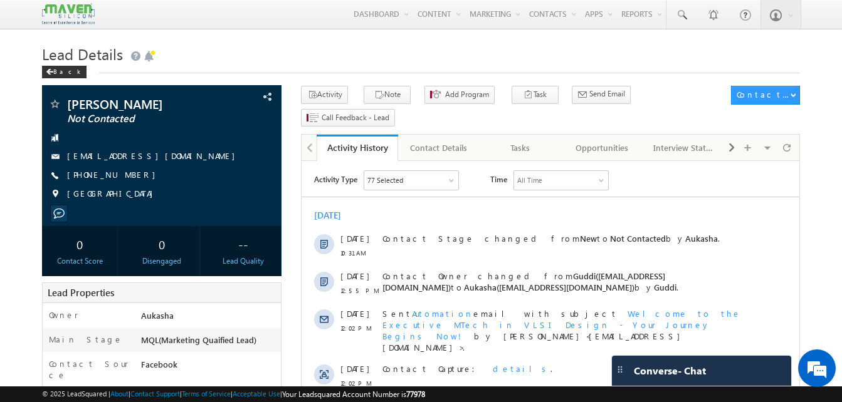
click at [272, 45] on h1 "Lead Details" at bounding box center [421, 53] width 758 height 24
click at [329, 53] on h1 "Lead Details" at bounding box center [421, 53] width 758 height 24
click at [382, 65] on h1 "Lead Details" at bounding box center [421, 53] width 758 height 24
click at [309, 60] on h1 "Lead Details" at bounding box center [421, 53] width 758 height 24
click at [193, 46] on h1 "Lead Details" at bounding box center [421, 53] width 758 height 24
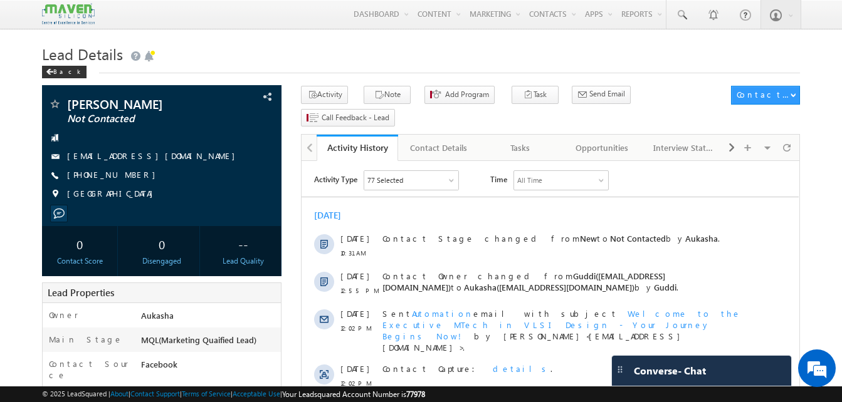
click at [414, 57] on h1 "Lead Details" at bounding box center [421, 53] width 758 height 24
click at [388, 59] on h1 "Lead Details" at bounding box center [421, 53] width 758 height 24
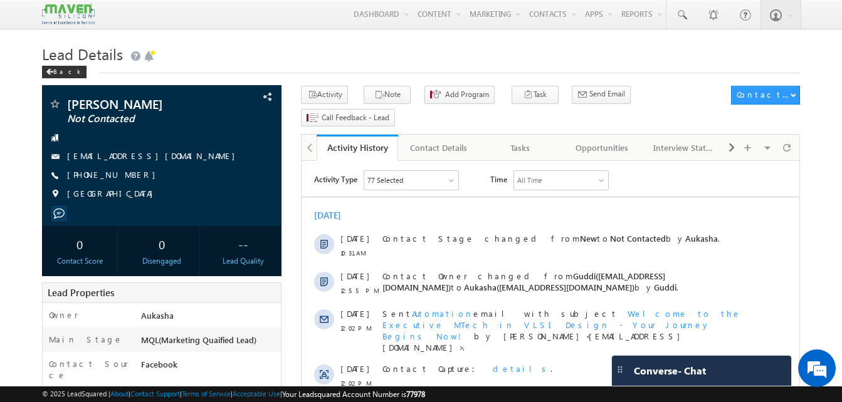
click at [387, 55] on h1 "Lead Details" at bounding box center [421, 53] width 758 height 24
click at [422, 59] on h1 "Lead Details" at bounding box center [421, 53] width 758 height 24
click at [265, 65] on h1 "Lead Details" at bounding box center [421, 53] width 758 height 24
click at [354, 44] on h1 "Lead Details" at bounding box center [421, 53] width 758 height 24
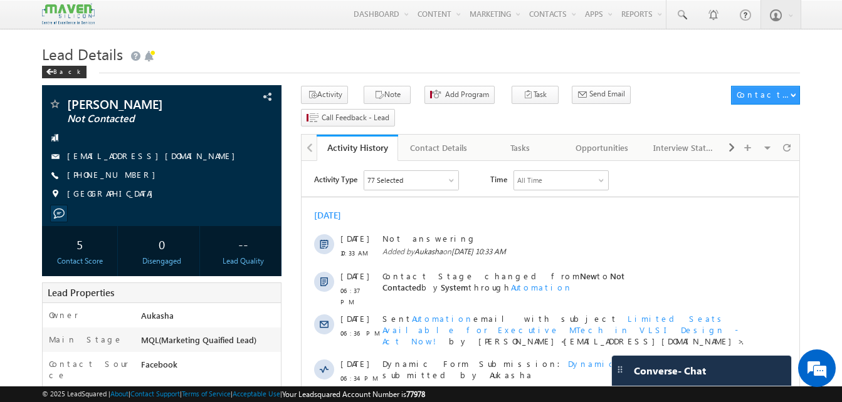
click at [295, 68] on div "Back" at bounding box center [421, 69] width 758 height 8
click at [330, 51] on h1 "Lead Details" at bounding box center [421, 53] width 758 height 24
click at [379, 45] on h1 "Lead Details" at bounding box center [421, 53] width 758 height 24
click at [318, 74] on div "Lead Details Back" at bounding box center [421, 63] width 758 height 45
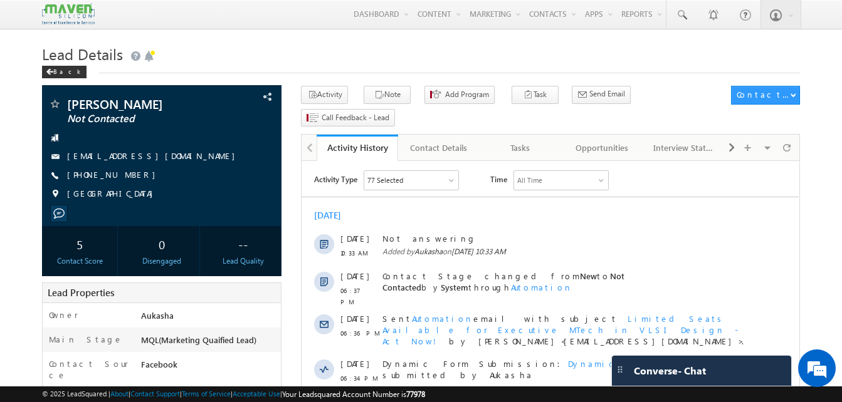
click at [368, 46] on h1 "Lead Details" at bounding box center [421, 53] width 758 height 24
click at [256, 24] on div "Menu Aukasha lsq5@ maven -sili con.c om crmma ven" at bounding box center [421, 14] width 758 height 29
click at [385, 59] on h1 "Lead Details" at bounding box center [421, 53] width 758 height 24
click at [405, 52] on h1 "Lead Details" at bounding box center [421, 53] width 758 height 24
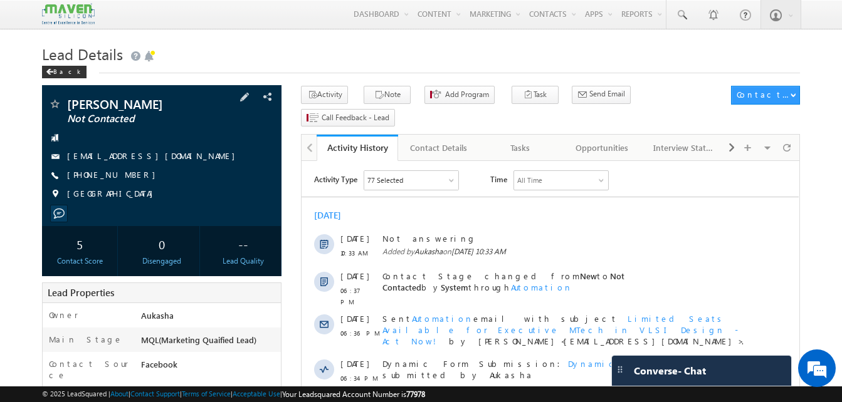
click at [128, 177] on div "+91-6303803419" at bounding box center [161, 175] width 227 height 13
copy div "+91-6303803419"
click at [267, 51] on h1 "Lead Details" at bounding box center [421, 53] width 758 height 24
click at [266, 53] on h1 "Lead Details" at bounding box center [421, 53] width 758 height 24
click at [281, 48] on h1 "Lead Details" at bounding box center [421, 53] width 758 height 24
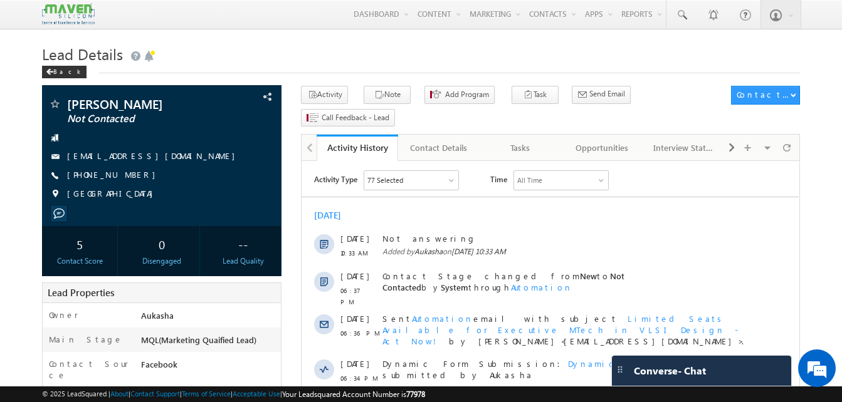
click at [378, 46] on h1 "Lead Details" at bounding box center [421, 53] width 758 height 24
click at [333, 58] on h1 "Lead Details" at bounding box center [421, 53] width 758 height 24
click at [191, 71] on div "Back" at bounding box center [421, 69] width 758 height 8
click at [437, 73] on div "Back" at bounding box center [421, 69] width 758 height 8
click at [396, 41] on h1 "Lead Details" at bounding box center [421, 53] width 758 height 24
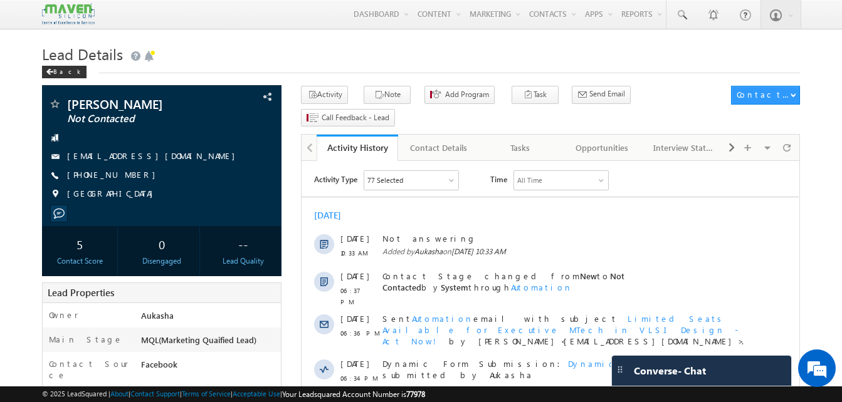
click at [202, 69] on div "Back" at bounding box center [421, 69] width 758 height 8
click at [128, 177] on div "+91-6303803419" at bounding box center [161, 175] width 227 height 13
click at [174, 56] on h1 "Lead Details" at bounding box center [421, 53] width 758 height 24
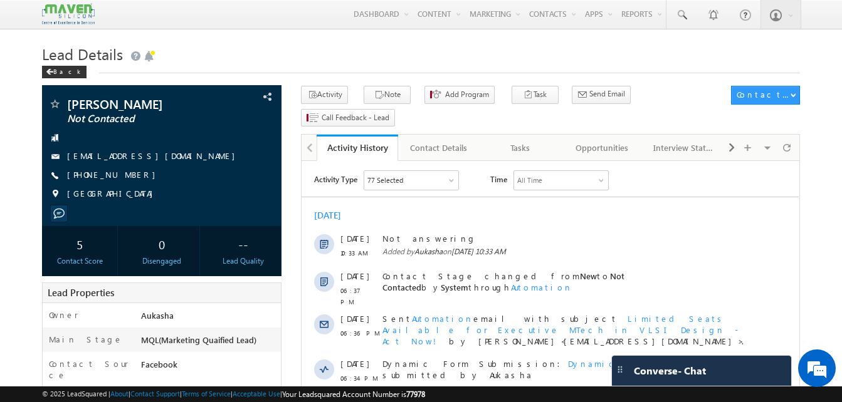
click at [301, 45] on h1 "Lead Details" at bounding box center [421, 53] width 758 height 24
click at [321, 68] on div "Back" at bounding box center [421, 69] width 758 height 8
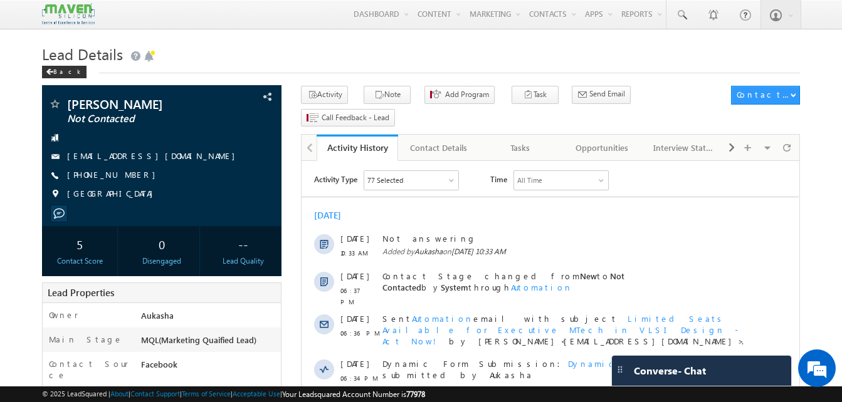
click at [439, 55] on h1 "Lead Details" at bounding box center [421, 53] width 758 height 24
click at [407, 56] on h1 "Lead Details" at bounding box center [421, 53] width 758 height 24
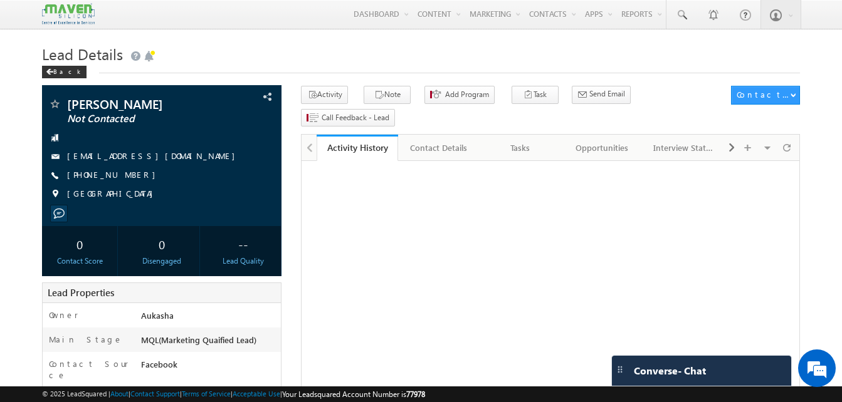
click at [255, 52] on h1 "Lead Details" at bounding box center [421, 53] width 758 height 24
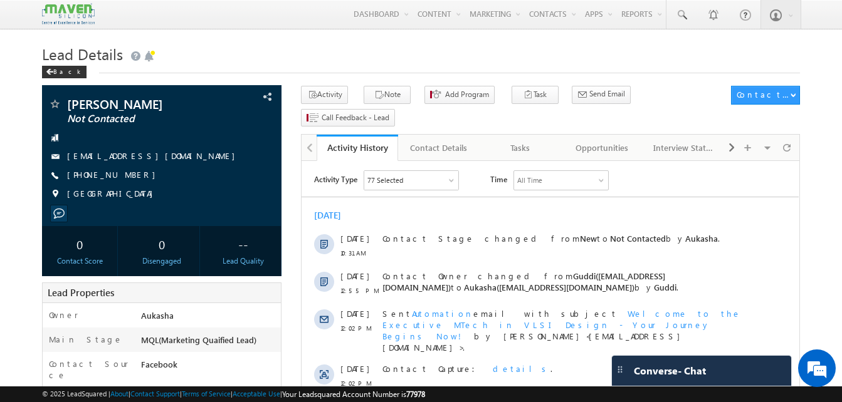
click at [402, 69] on div "Back" at bounding box center [421, 69] width 758 height 8
click at [422, 46] on h1 "Lead Details" at bounding box center [421, 53] width 758 height 24
click at [75, 54] on span "Lead Details" at bounding box center [82, 54] width 81 height 20
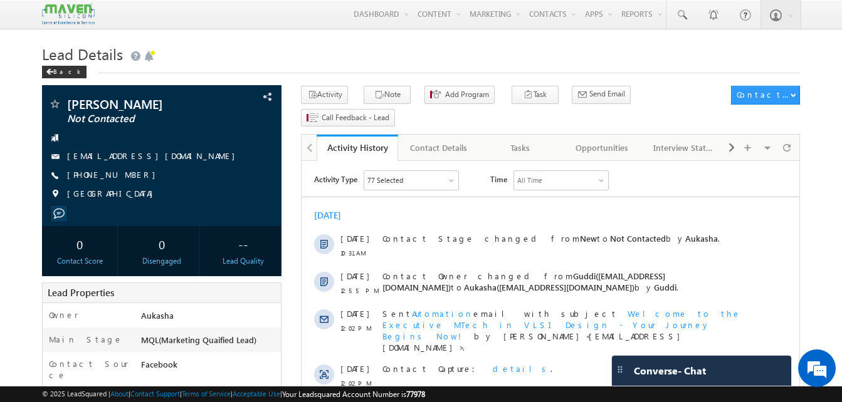
click at [303, 55] on h1 "Lead Details" at bounding box center [421, 53] width 758 height 24
click at [402, 61] on h1 "Lead Details" at bounding box center [421, 53] width 758 height 24
click at [255, 41] on h1 "Lead Details" at bounding box center [421, 53] width 758 height 24
drag, startPoint x: 136, startPoint y: 177, endPoint x: 128, endPoint y: 177, distance: 7.5
click at [128, 177] on div "[PHONE_NUMBER]" at bounding box center [161, 175] width 227 height 13
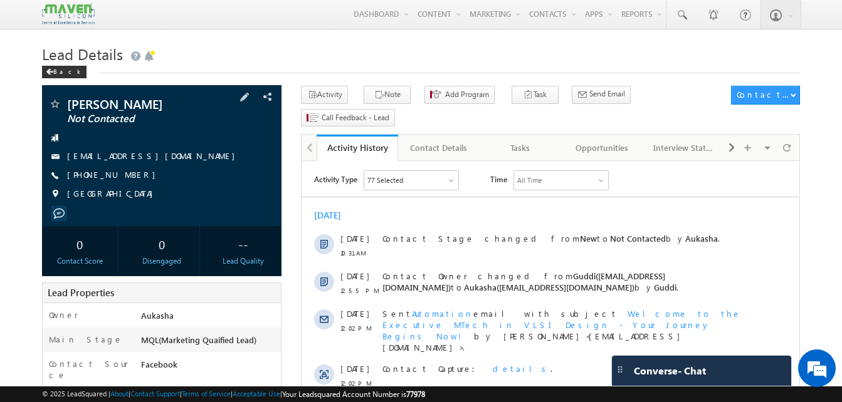
copy div "[PHONE_NUMBER]"
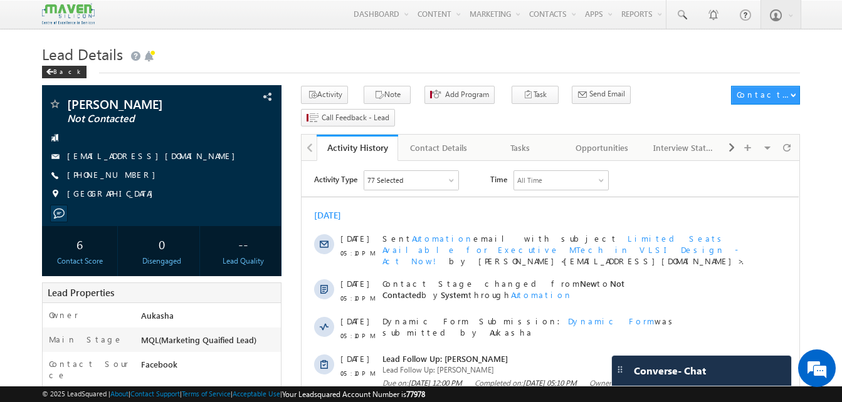
click at [285, 45] on h1 "Lead Details" at bounding box center [421, 53] width 758 height 24
click at [312, 54] on h1 "Lead Details" at bounding box center [421, 53] width 758 height 24
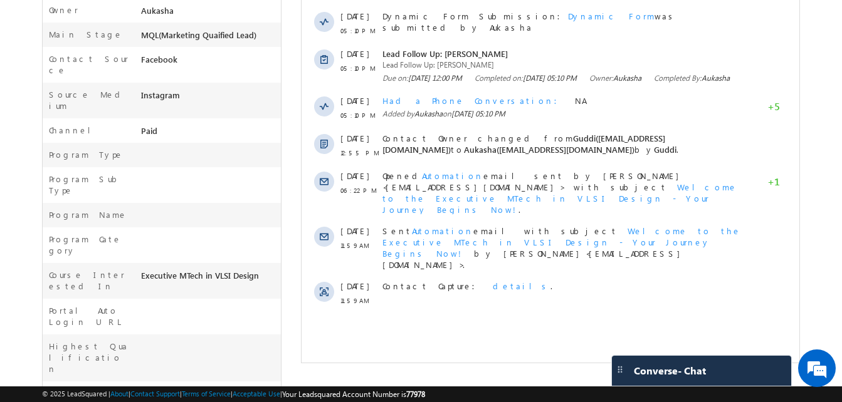
scroll to position [307, 0]
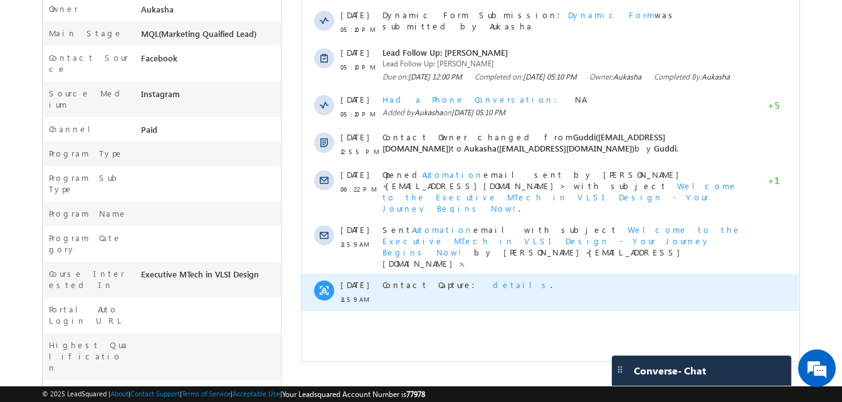
click at [493, 280] on span "details" at bounding box center [522, 285] width 58 height 11
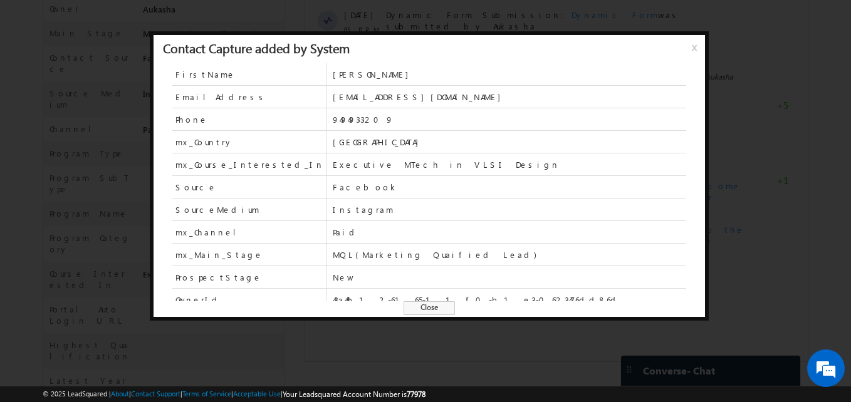
click at [431, 307] on span "Close" at bounding box center [429, 308] width 51 height 14
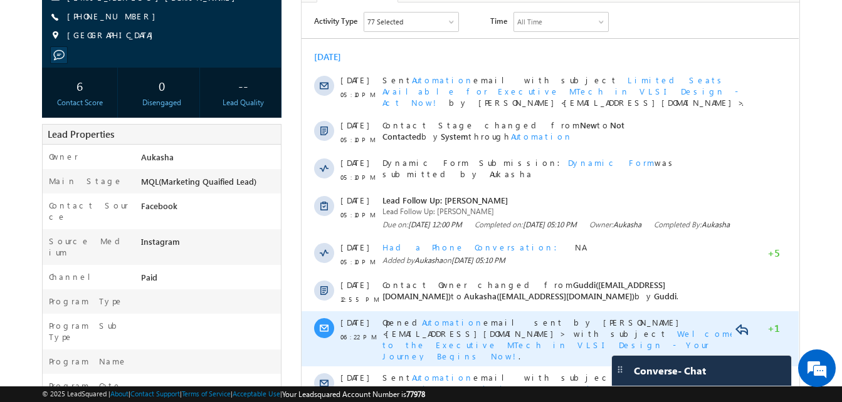
scroll to position [0, 0]
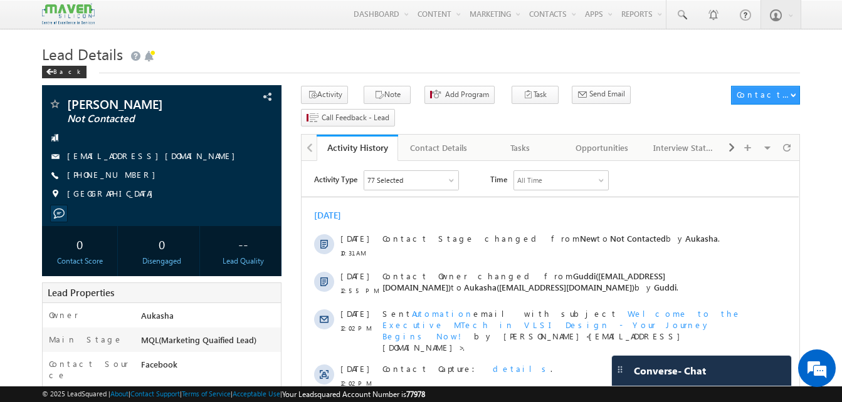
click at [259, 61] on h1 "Lead Details" at bounding box center [421, 53] width 758 height 24
click at [382, 63] on h1 "Lead Details" at bounding box center [421, 53] width 758 height 24
click at [286, 76] on div "Lead Details Back" at bounding box center [421, 63] width 758 height 45
click at [305, 53] on h1 "Lead Details" at bounding box center [421, 53] width 758 height 24
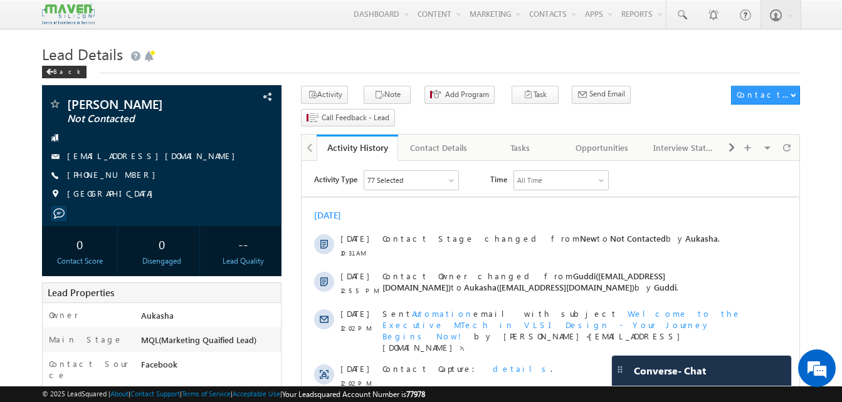
click at [311, 57] on h1 "Lead Details" at bounding box center [421, 53] width 758 height 24
click at [188, 59] on h1 "Lead Details" at bounding box center [421, 53] width 758 height 24
click at [322, 56] on h1 "Lead Details" at bounding box center [421, 53] width 758 height 24
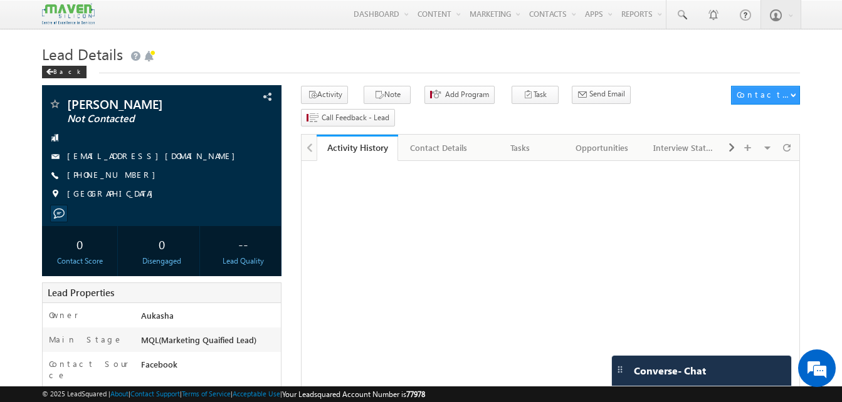
drag, startPoint x: 0, startPoint y: 0, endPoint x: 344, endPoint y: 61, distance: 349.4
click at [344, 61] on h1 "Lead Details" at bounding box center [421, 53] width 758 height 24
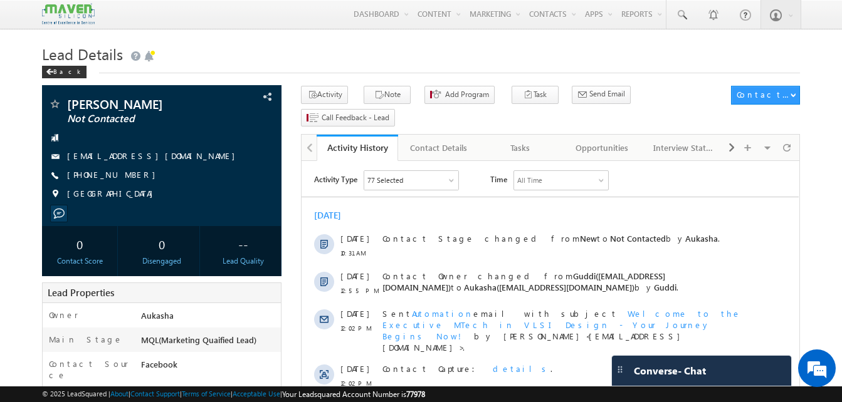
click at [419, 49] on h1 "Lead Details" at bounding box center [421, 53] width 758 height 24
click at [248, 60] on h1 "Lead Details" at bounding box center [421, 53] width 758 height 24
click at [354, 50] on h1 "Lead Details" at bounding box center [421, 53] width 758 height 24
click at [398, 42] on h1 "Lead Details" at bounding box center [421, 53] width 758 height 24
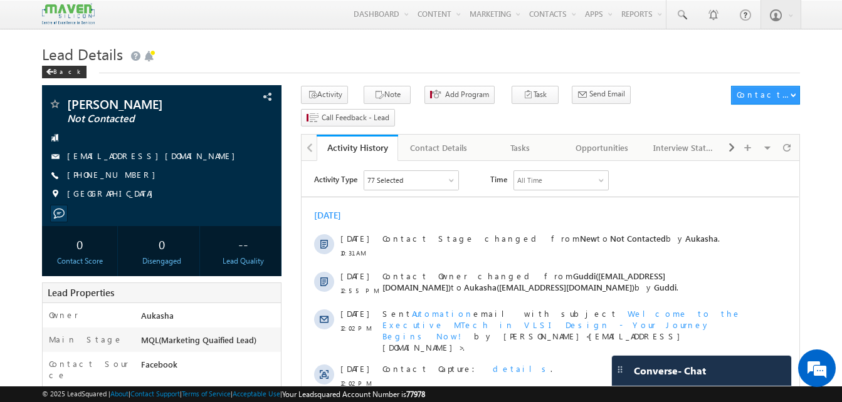
click at [466, 62] on h1 "Lead Details" at bounding box center [421, 53] width 758 height 24
click at [246, 58] on h1 "Lead Details" at bounding box center [421, 53] width 758 height 24
click at [128, 174] on div "+91-7517017132" at bounding box center [161, 175] width 227 height 13
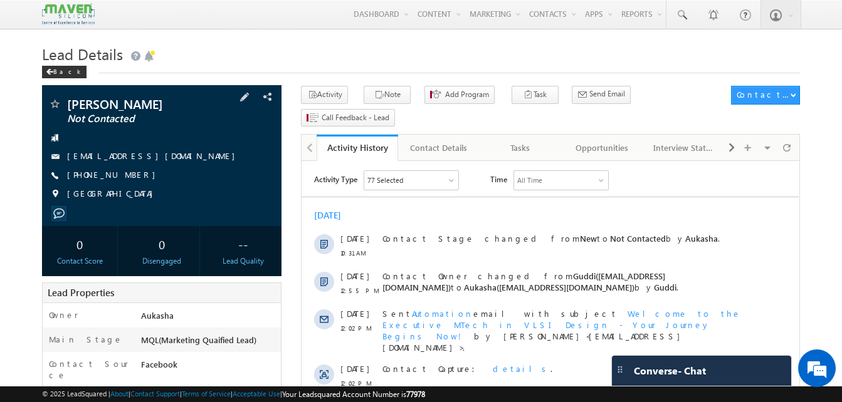
copy div "+91-7517017132"
click at [179, 51] on h1 "Lead Details" at bounding box center [421, 53] width 758 height 24
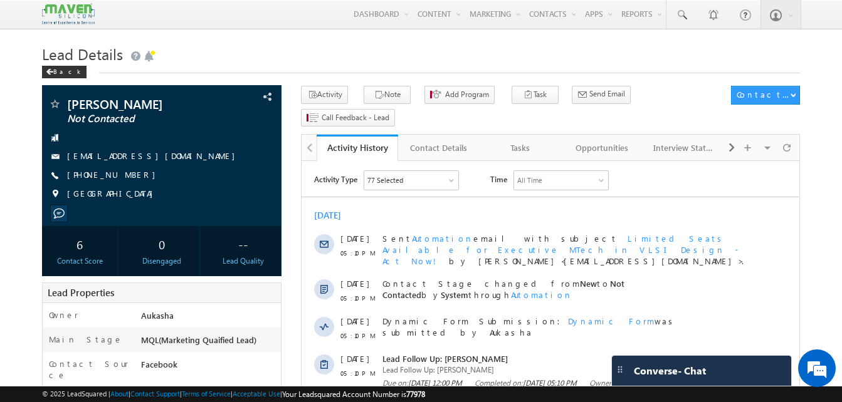
click at [313, 43] on h1 "Lead Details" at bounding box center [421, 53] width 758 height 24
click at [128, 174] on div "[PHONE_NUMBER]" at bounding box center [161, 175] width 227 height 13
copy div "[PHONE_NUMBER]"
click at [301, 61] on h1 "Lead Details" at bounding box center [421, 53] width 758 height 24
drag, startPoint x: 136, startPoint y: 175, endPoint x: 127, endPoint y: 179, distance: 10.4
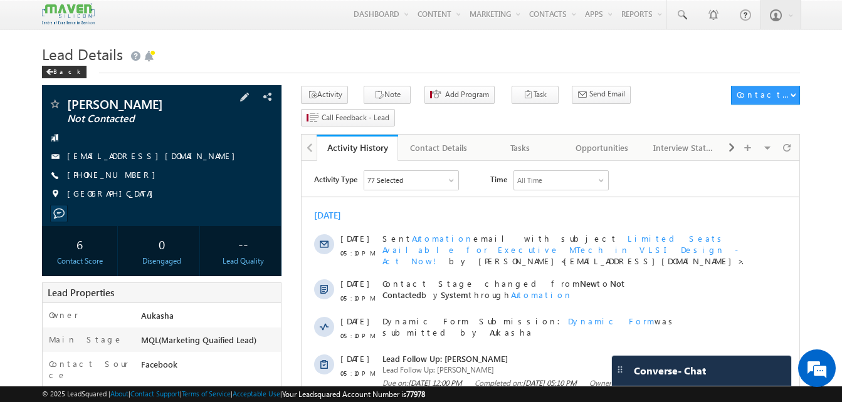
click at [127, 179] on div "[PHONE_NUMBER]" at bounding box center [161, 175] width 227 height 13
copy div "[PHONE_NUMBER]"
